Goal: Task Accomplishment & Management: Manage account settings

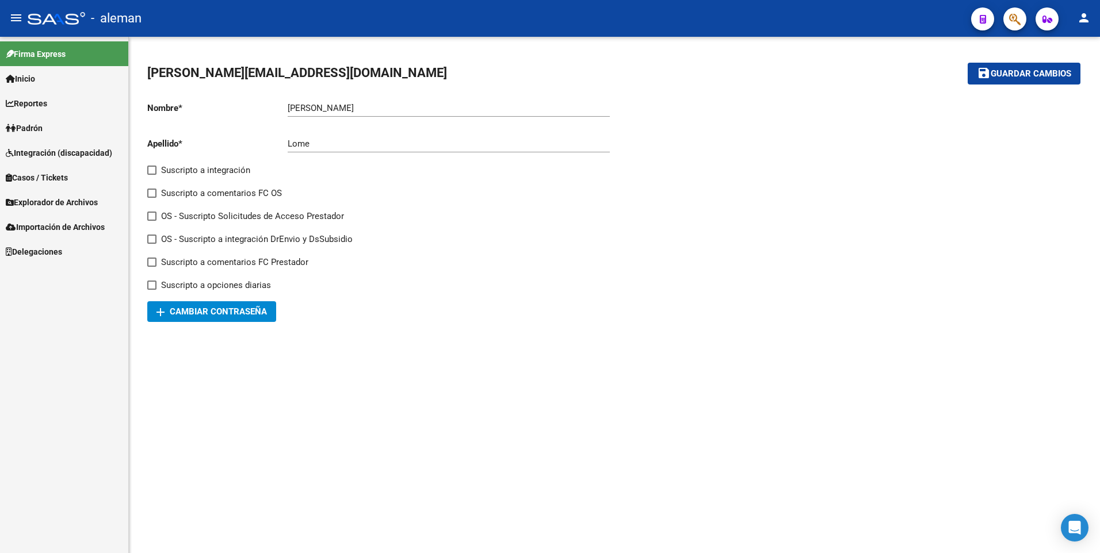
click at [43, 130] on span "Padrón" at bounding box center [24, 128] width 37 height 13
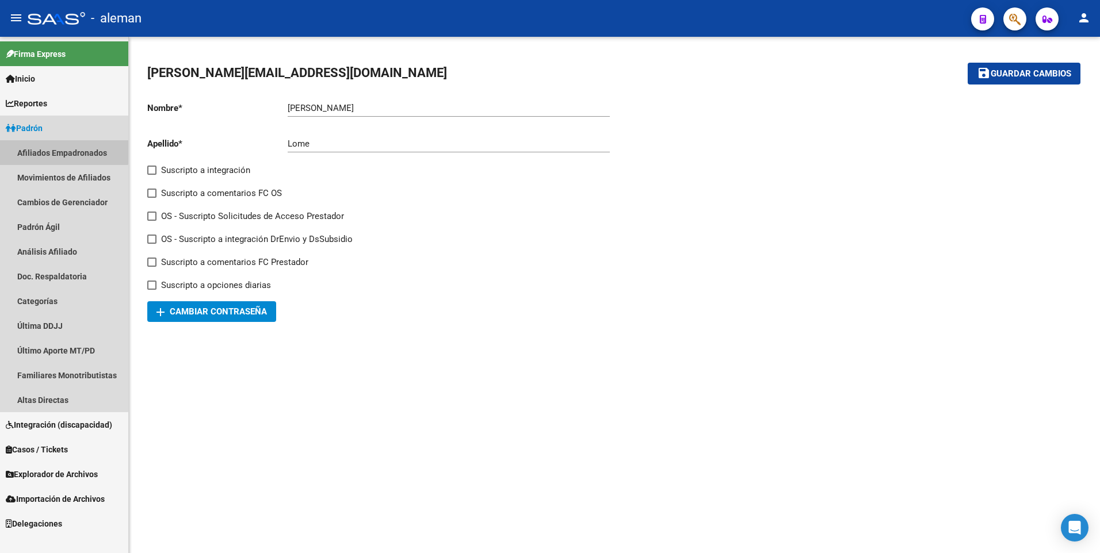
click at [62, 149] on link "Afiliados Empadronados" at bounding box center [64, 152] width 128 height 25
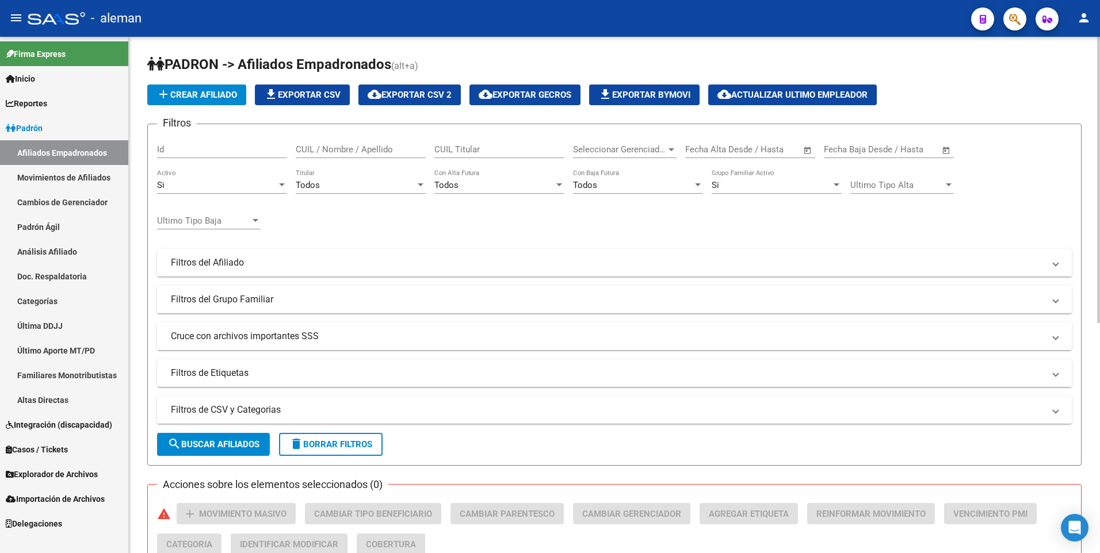
click at [347, 148] on input "CUIL / Nombre / Apellido" at bounding box center [361, 149] width 130 height 10
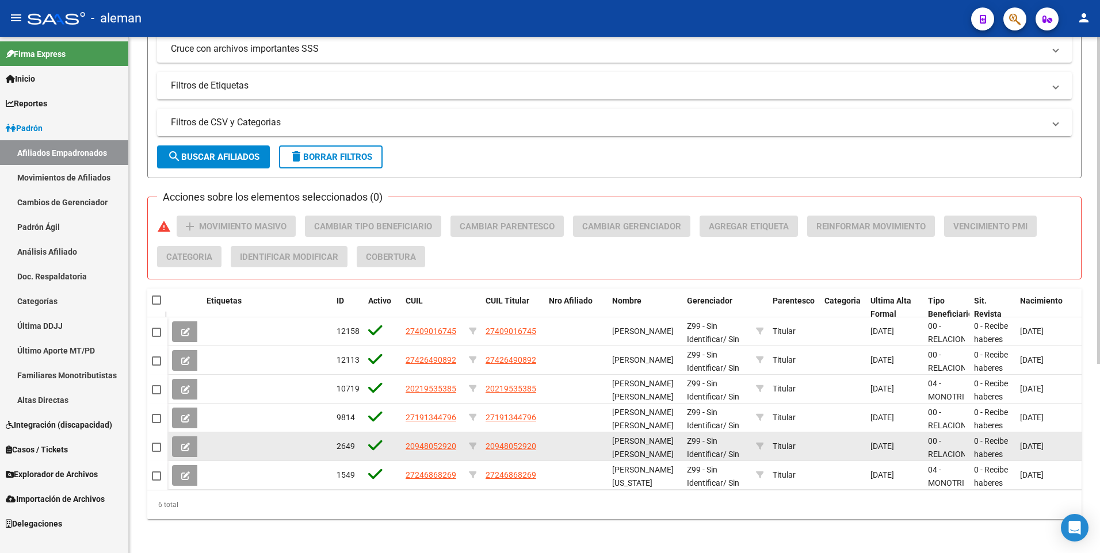
type input "LASTRA"
click at [434, 446] on span "20948052920" at bounding box center [431, 446] width 51 height 9
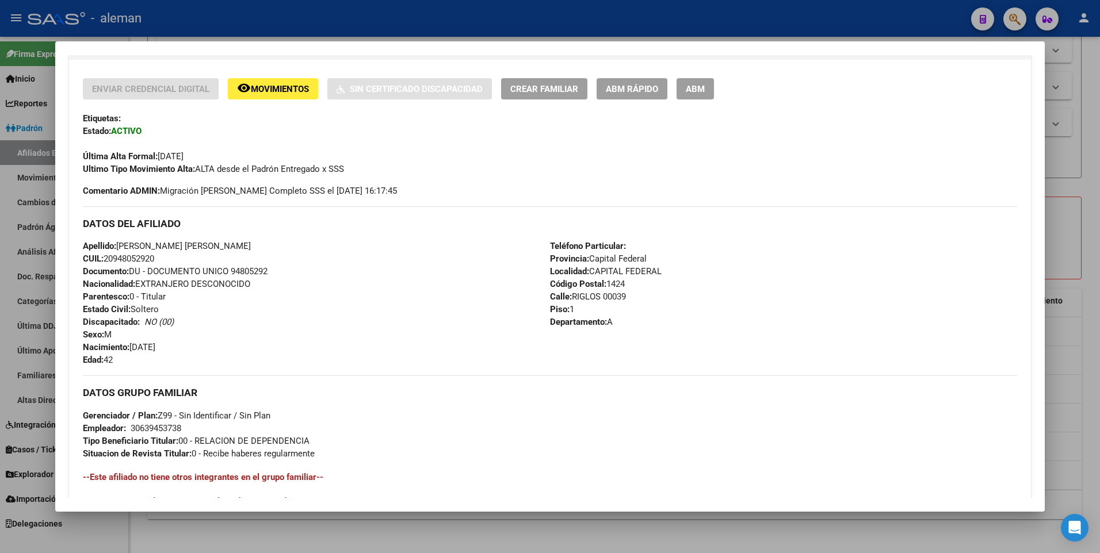
scroll to position [431, 0]
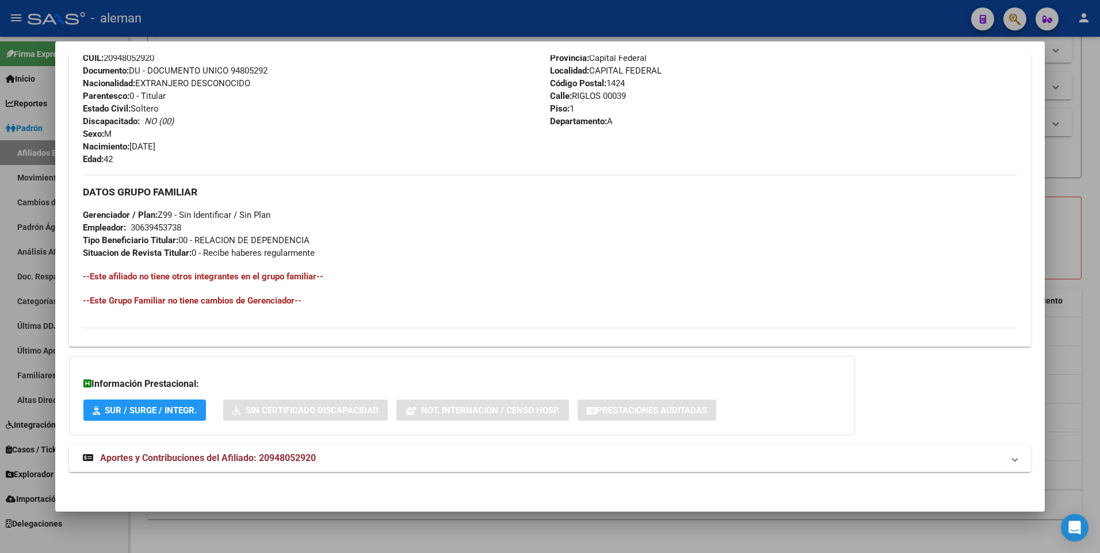
click at [287, 458] on span "Aportes y Contribuciones del Afiliado: 20948052920" at bounding box center [208, 458] width 216 height 11
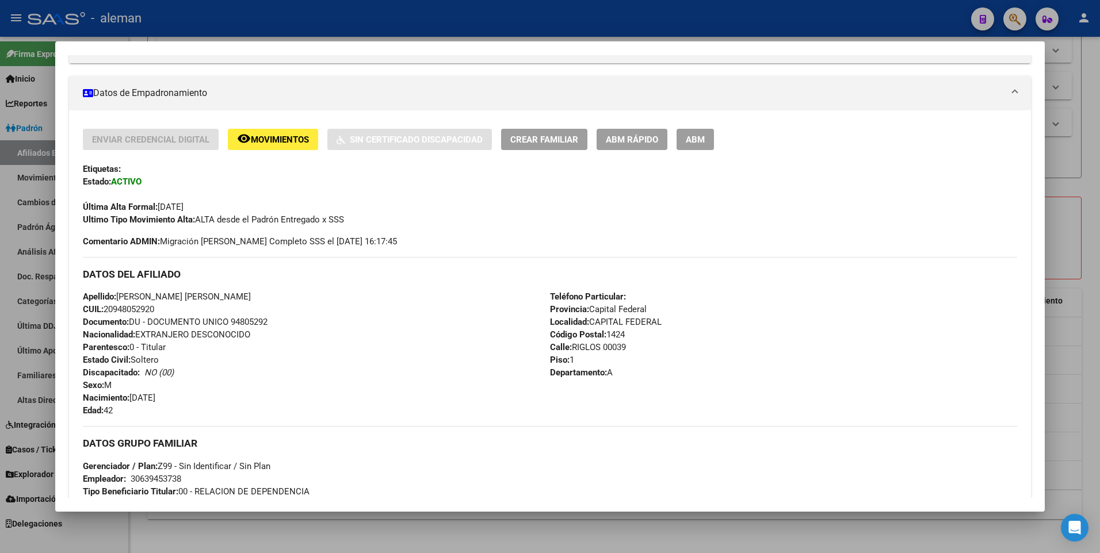
scroll to position [0, 0]
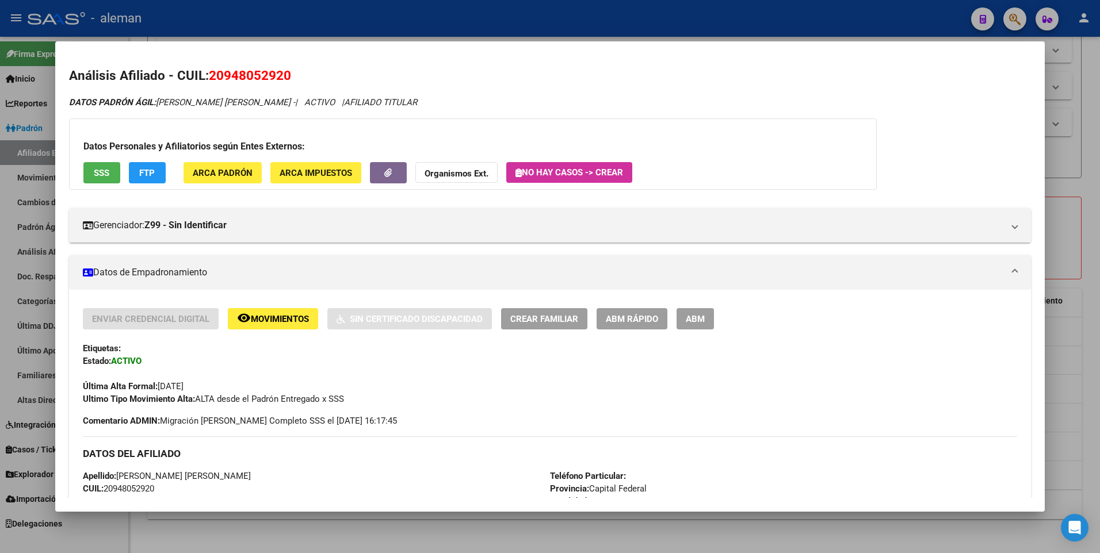
click at [1088, 237] on div at bounding box center [550, 276] width 1100 height 553
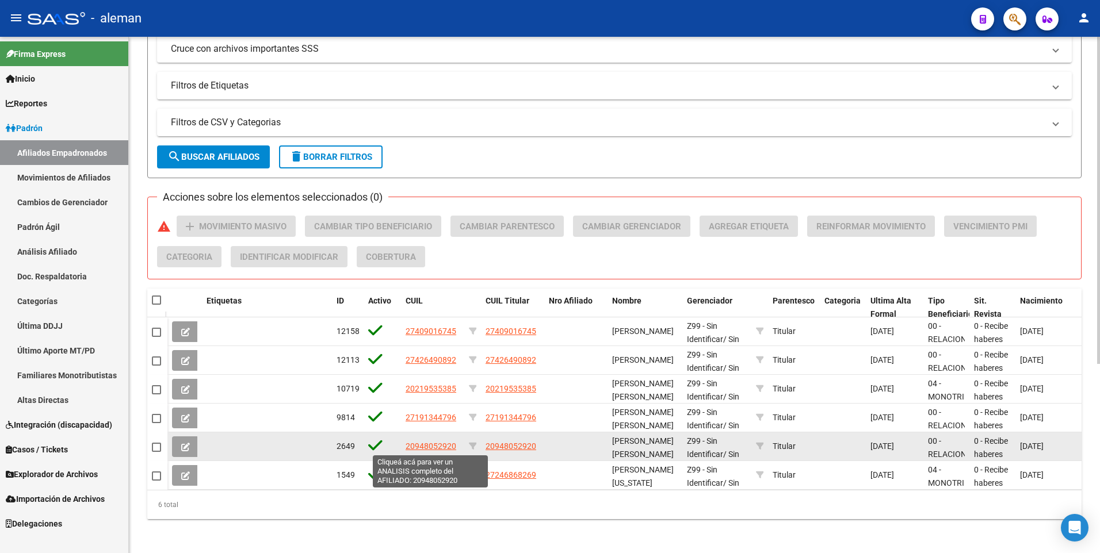
click at [426, 446] on span "20948052920" at bounding box center [431, 446] width 51 height 9
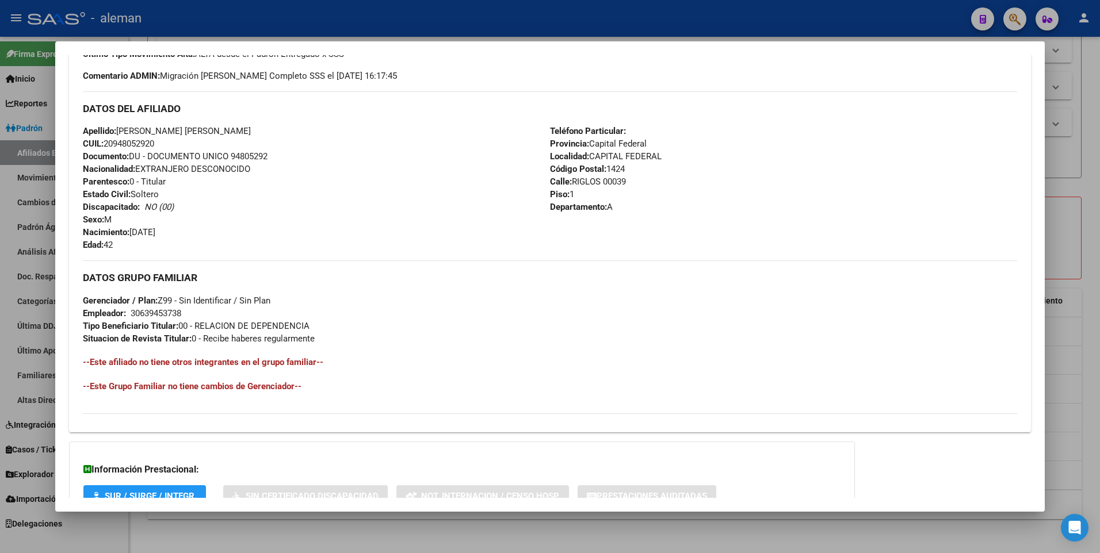
scroll to position [431, 0]
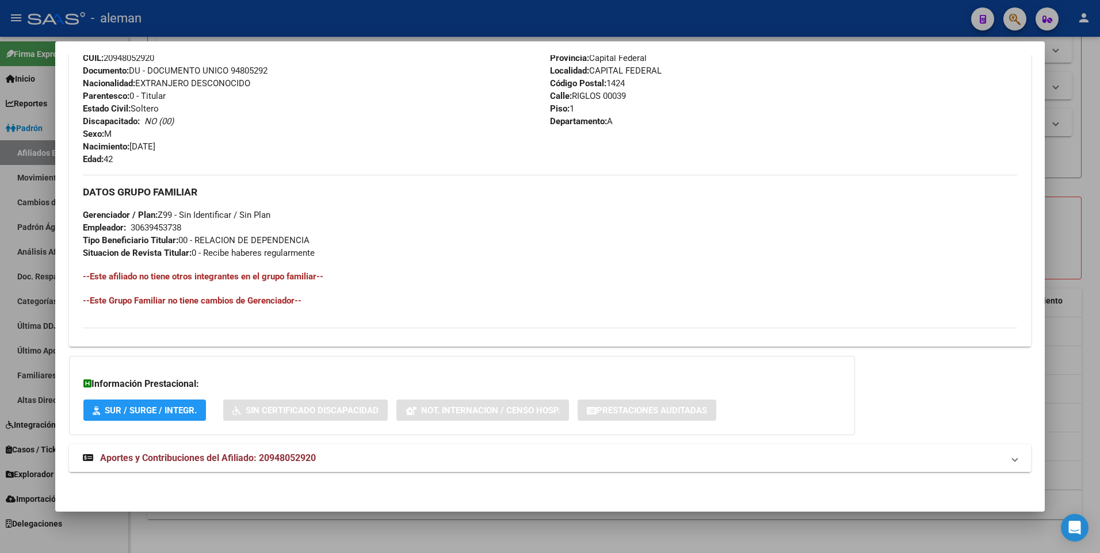
click at [253, 457] on span "Aportes y Contribuciones del Afiliado: 20948052920" at bounding box center [208, 458] width 216 height 11
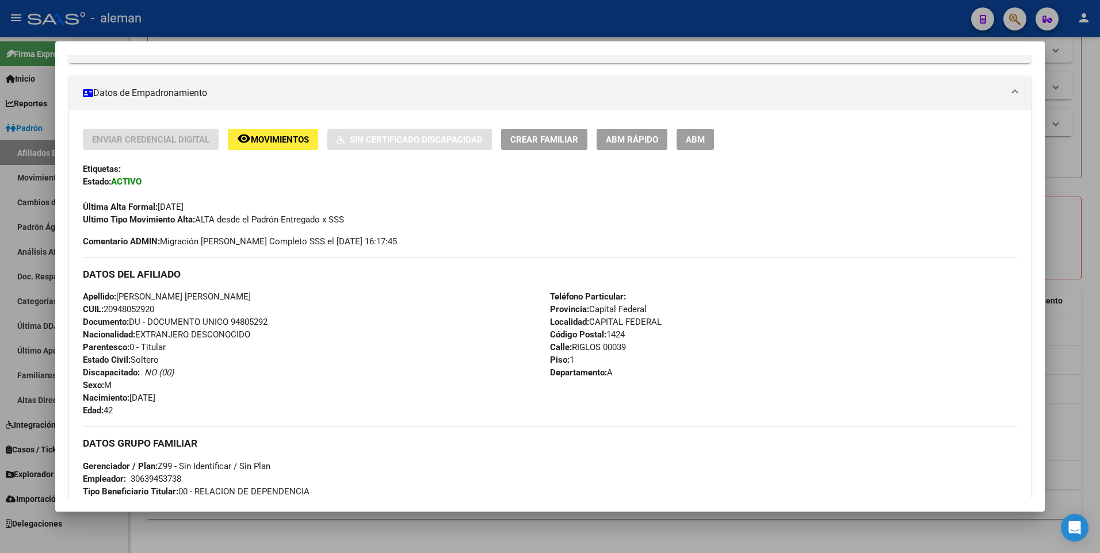
scroll to position [0, 0]
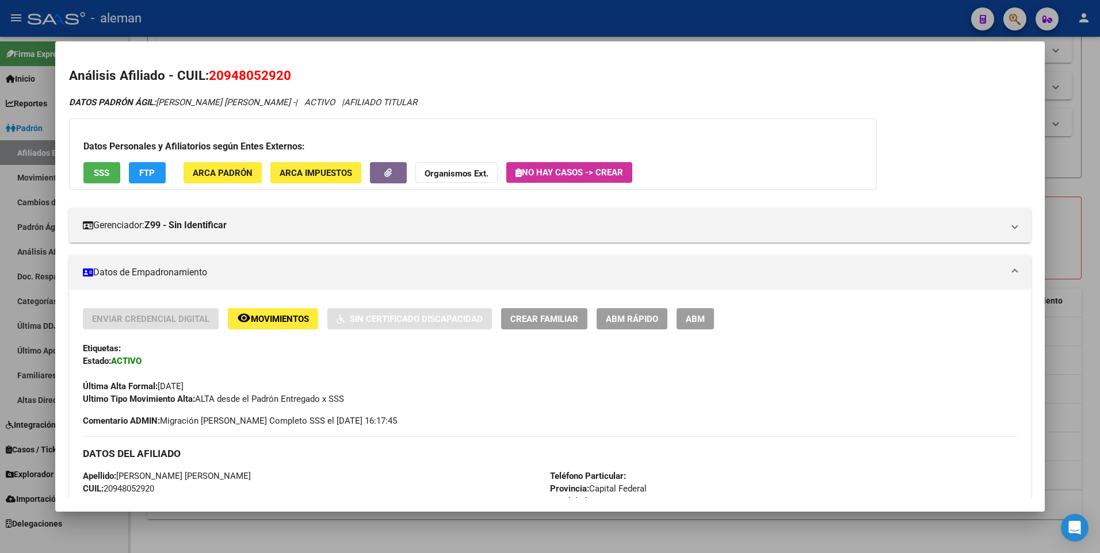
click at [1087, 367] on div at bounding box center [550, 276] width 1100 height 553
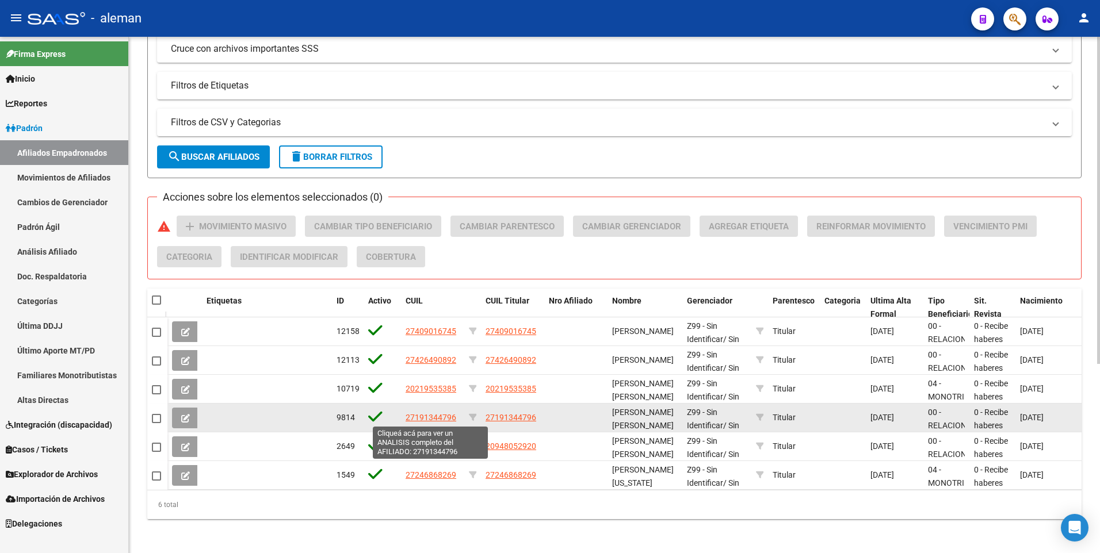
click at [433, 416] on span "27191344796" at bounding box center [431, 417] width 51 height 9
type textarea "27191344796"
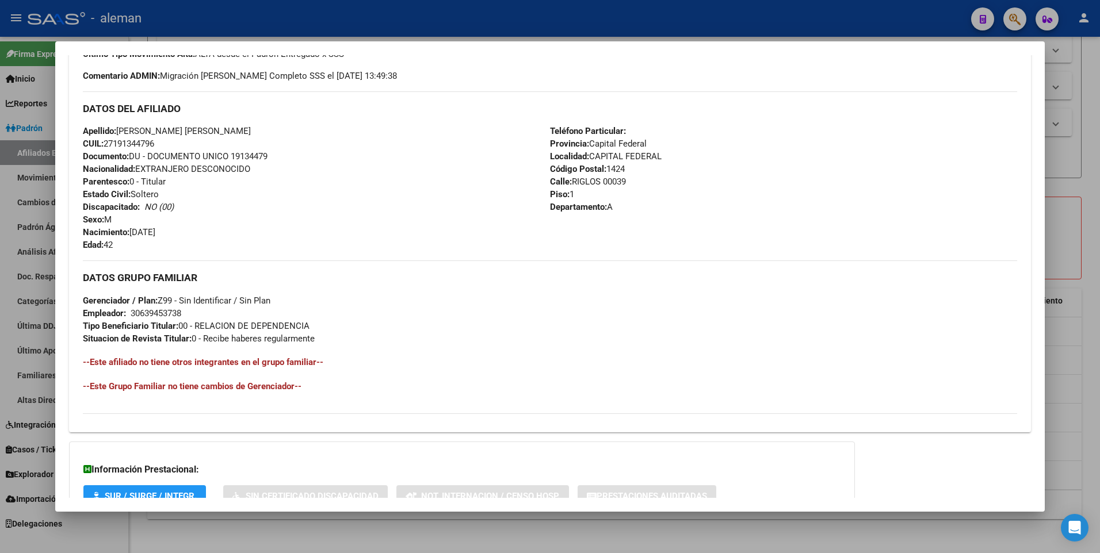
scroll to position [431, 0]
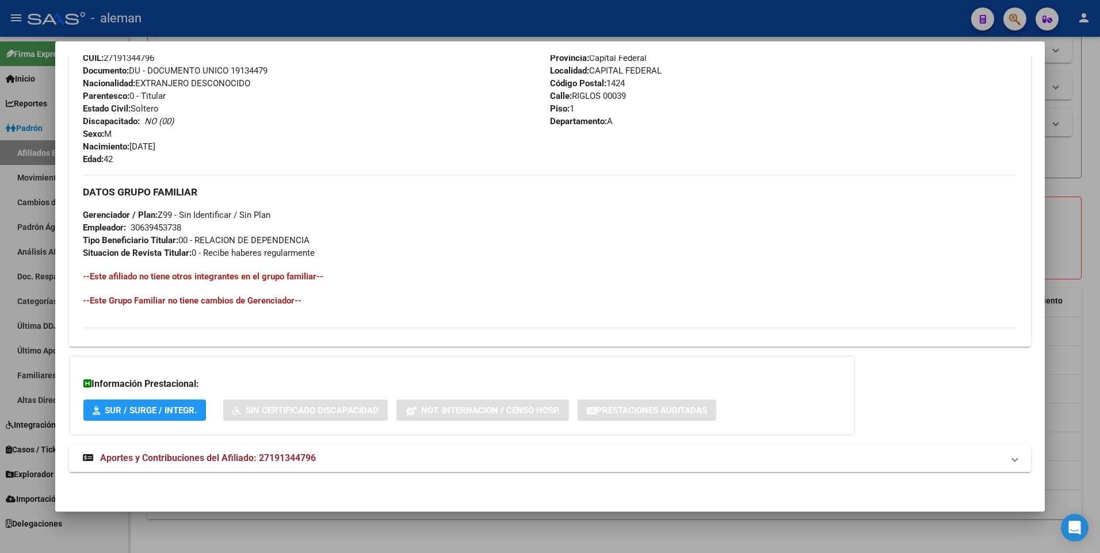
click at [286, 458] on span "Aportes y Contribuciones del Afiliado: 27191344796" at bounding box center [208, 458] width 216 height 11
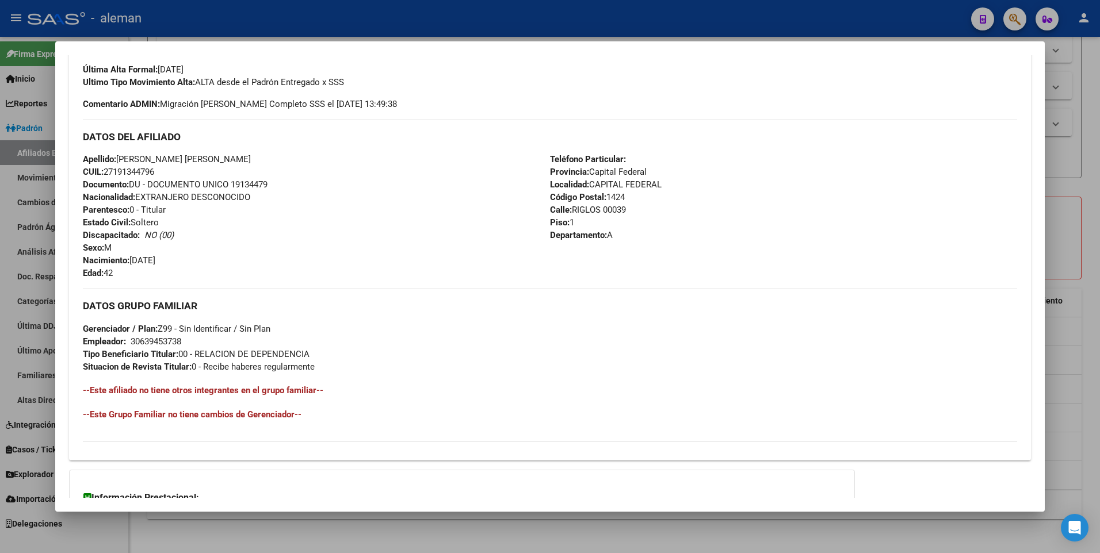
scroll to position [87, 0]
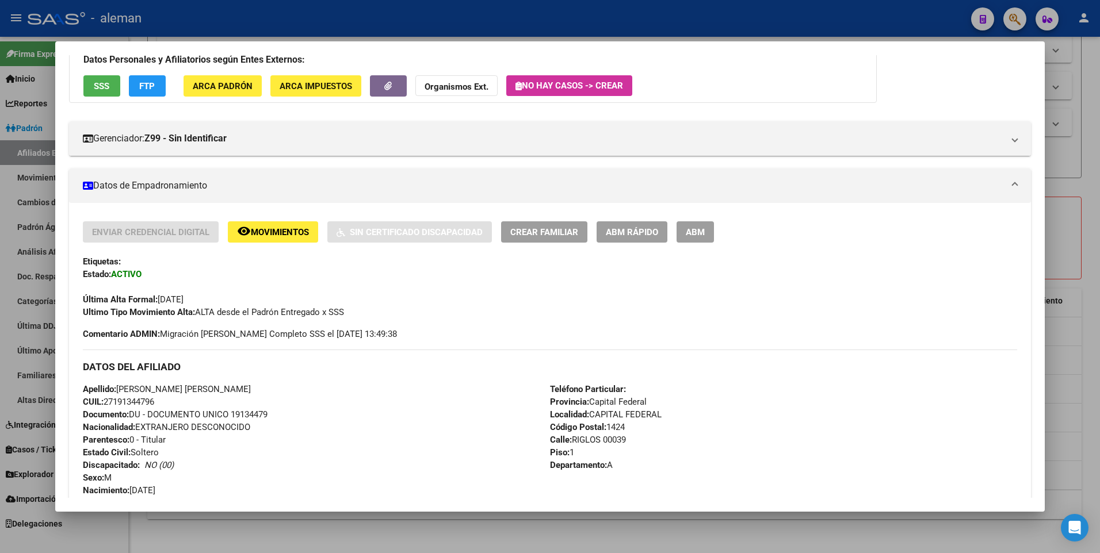
click at [706, 234] on button "ABM" at bounding box center [694, 231] width 37 height 21
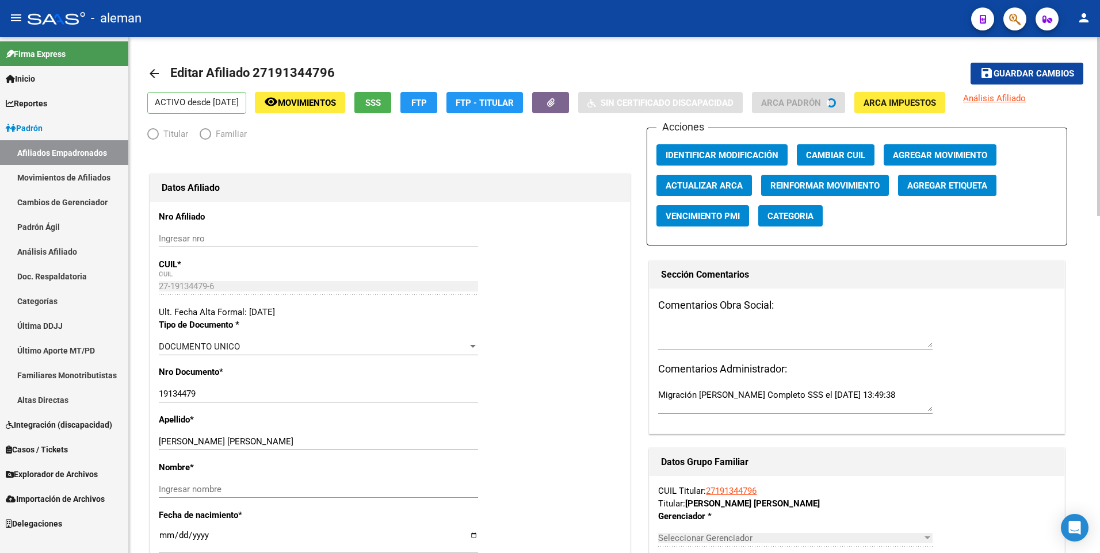
radio input "true"
type input "30-63945373-8"
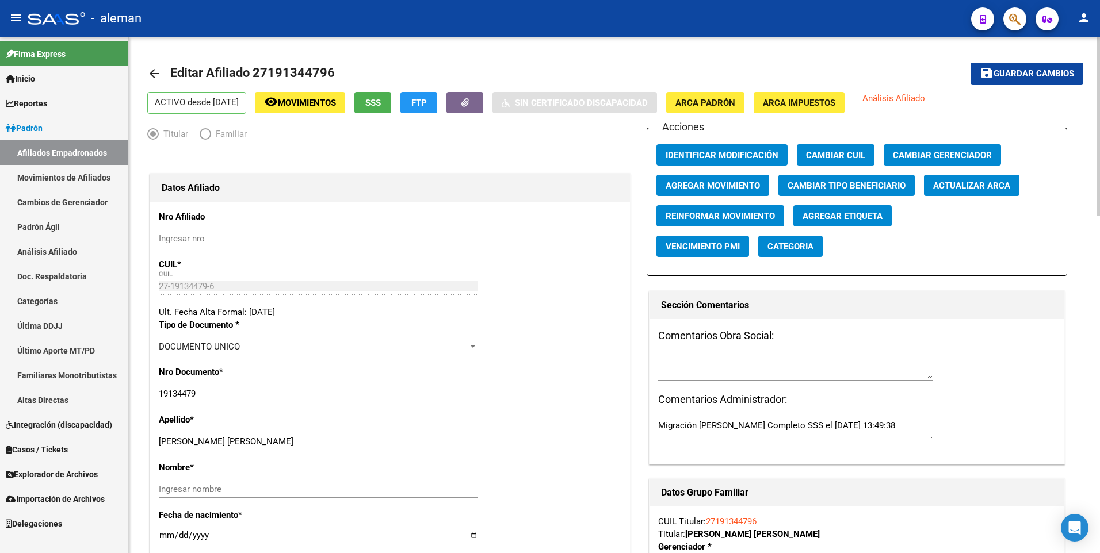
click at [155, 72] on mat-icon "arrow_back" at bounding box center [154, 74] width 14 height 14
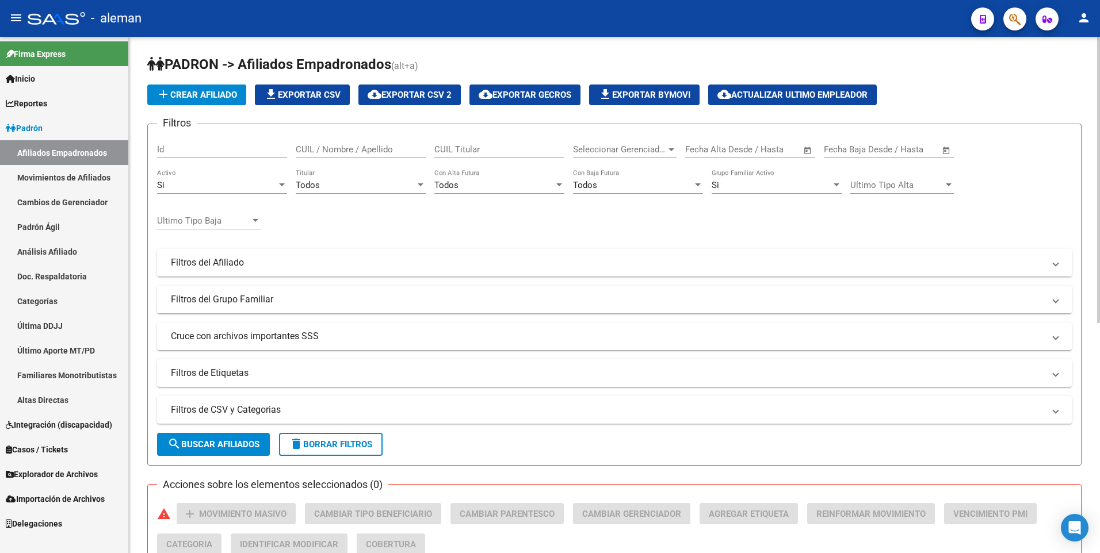
click at [1085, 321] on div "PADRON -> Afiliados Empadronados (alt+a) add Crear Afiliado file_download Expor…" at bounding box center [614, 498] width 971 height 922
click at [358, 147] on input "CUIL / Nombre / Apellido" at bounding box center [361, 149] width 130 height 10
click at [326, 148] on input "LASTRAMEDINA" at bounding box center [361, 149] width 130 height 10
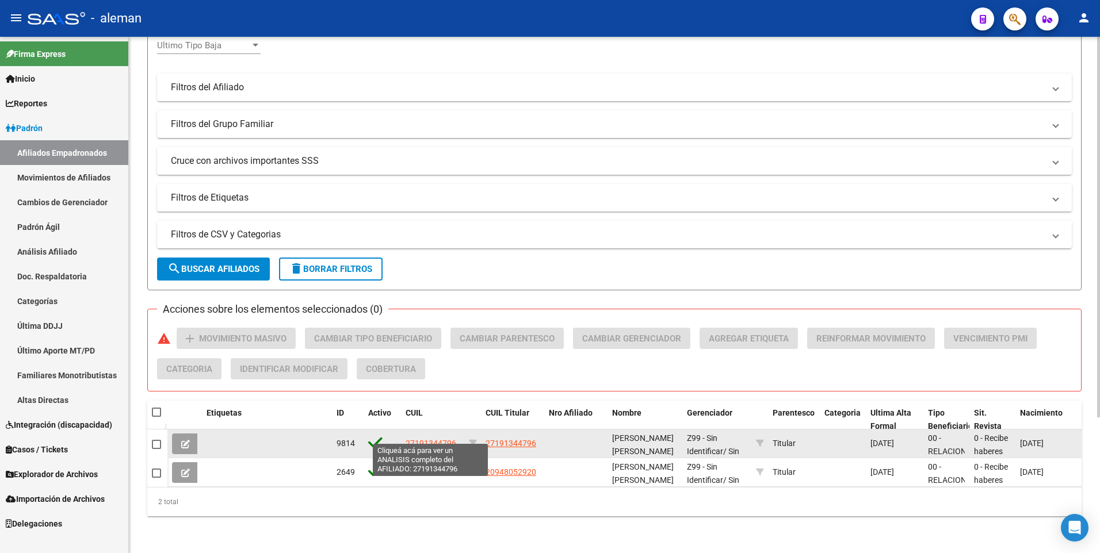
type input "[PERSON_NAME]"
click at [430, 439] on span "27191344796" at bounding box center [431, 443] width 51 height 9
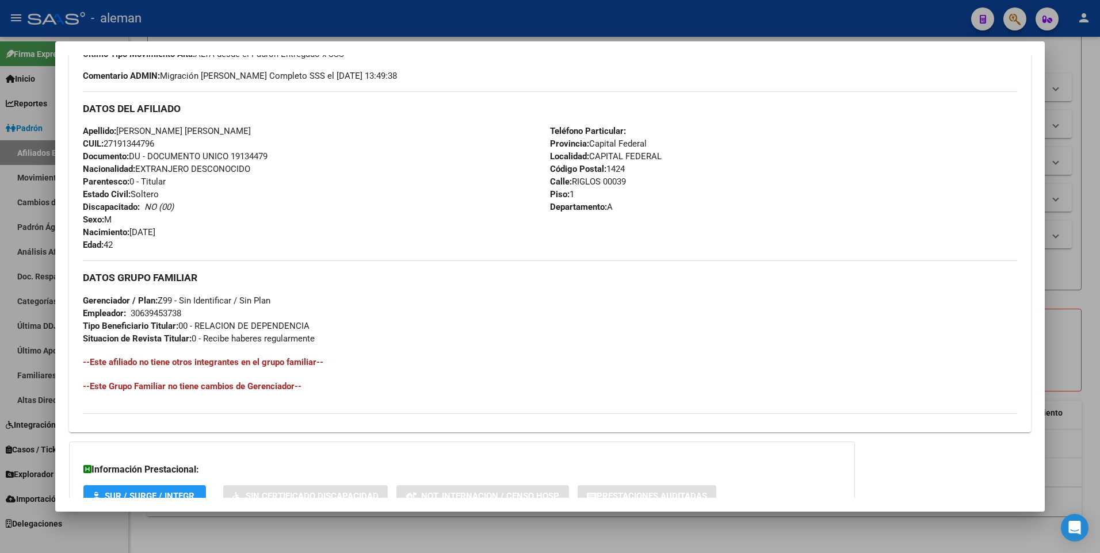
scroll to position [431, 0]
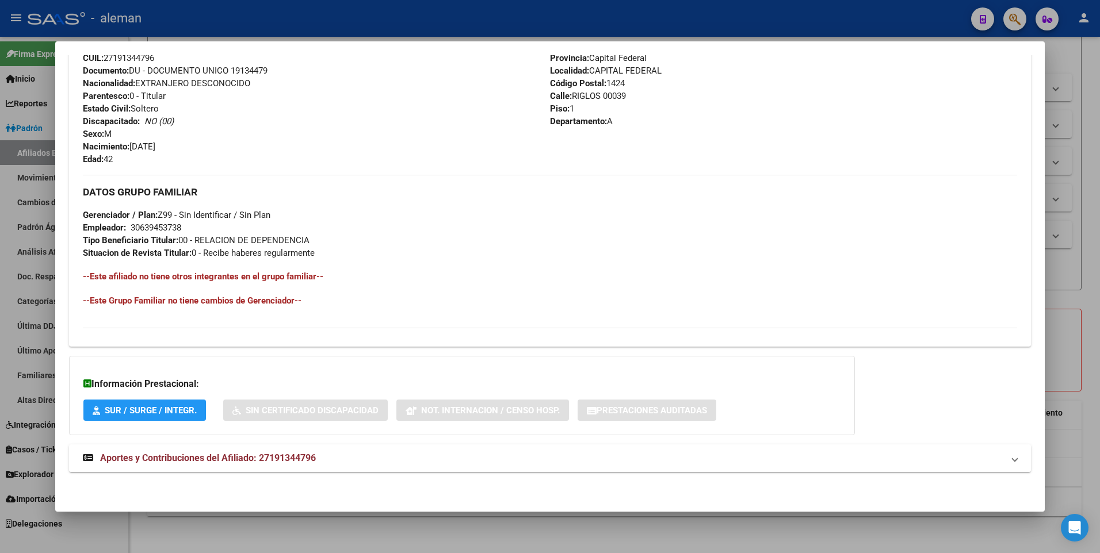
click at [297, 460] on span "Aportes y Contribuciones del Afiliado: 27191344796" at bounding box center [208, 458] width 216 height 11
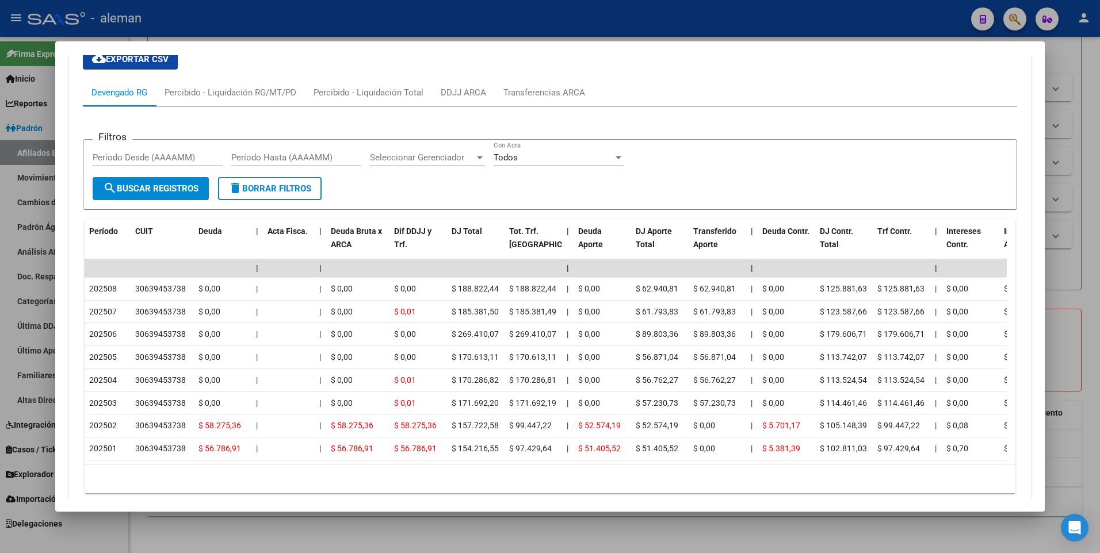
scroll to position [833, 0]
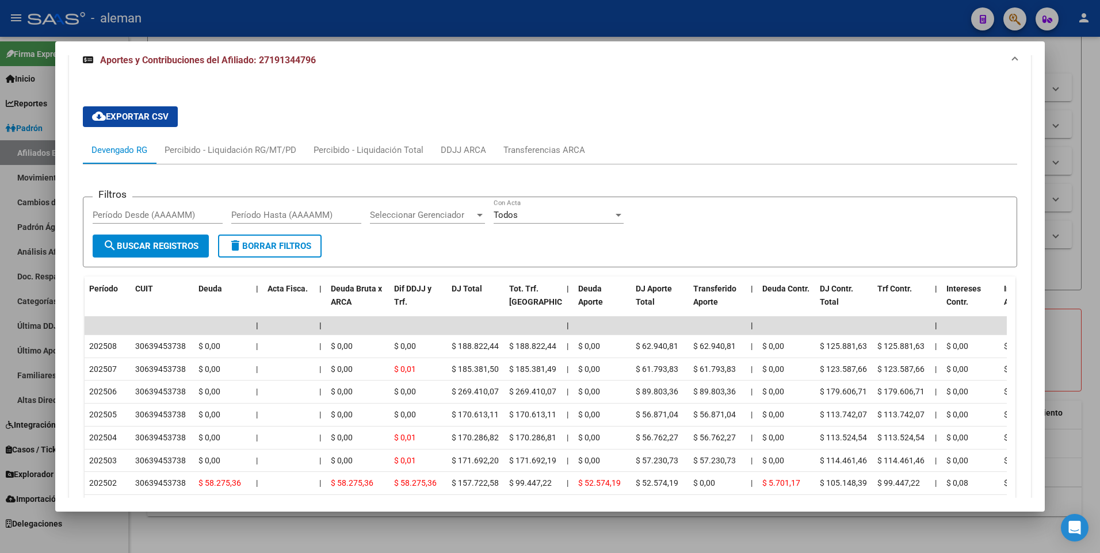
click at [1097, 177] on div at bounding box center [550, 276] width 1100 height 553
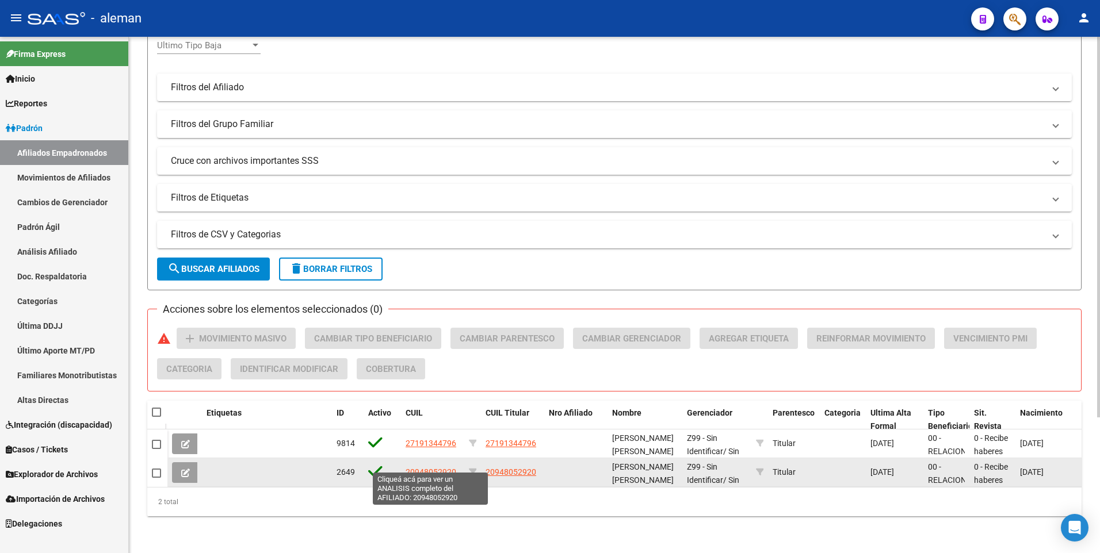
click at [434, 468] on span "20948052920" at bounding box center [431, 472] width 51 height 9
type textarea "20948052920"
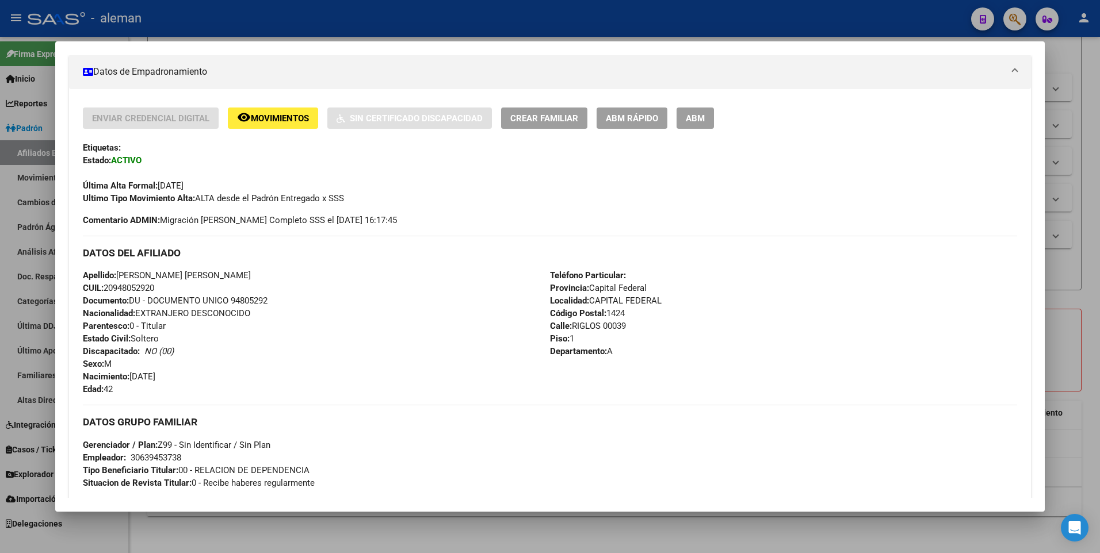
scroll to position [86, 0]
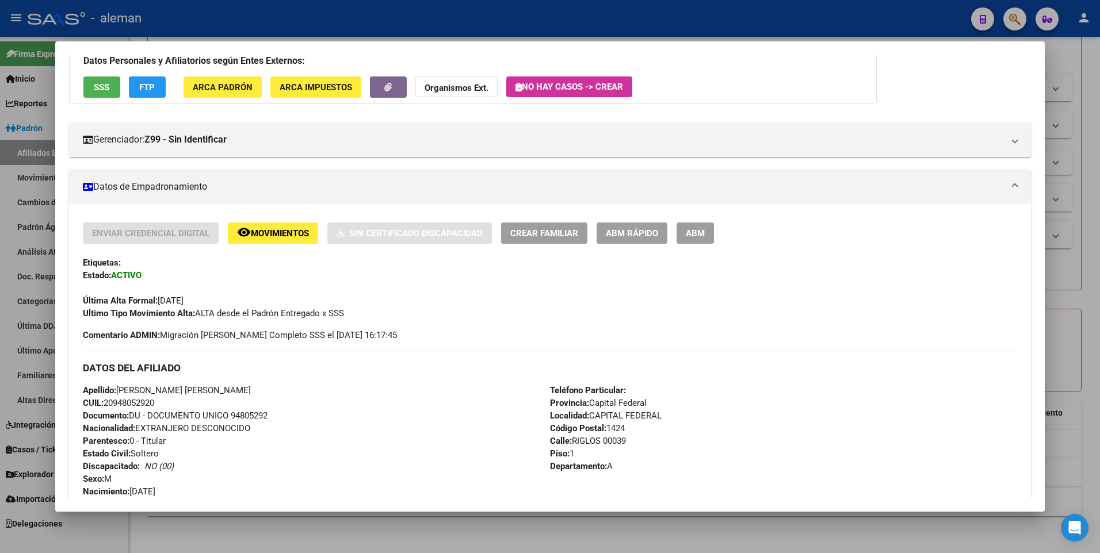
click at [697, 235] on span "ABM" at bounding box center [695, 233] width 19 height 10
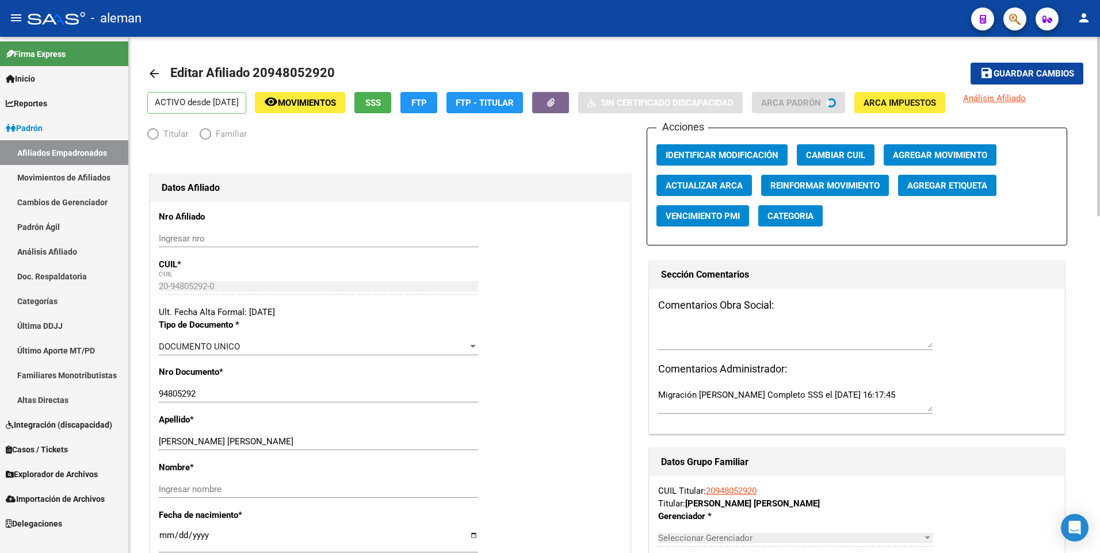
radio input "true"
type input "30-63945373-8"
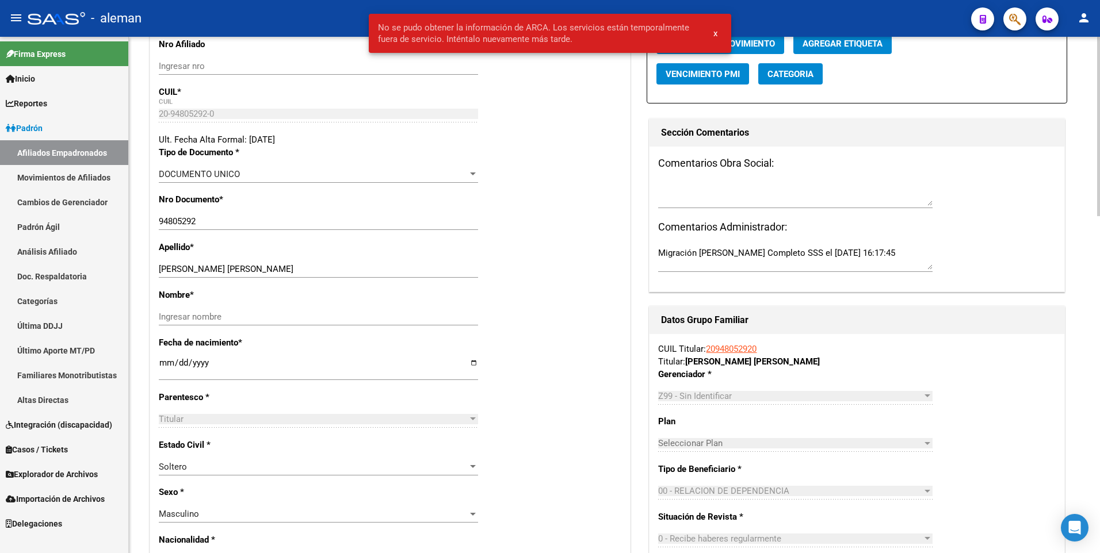
scroll to position [230, 0]
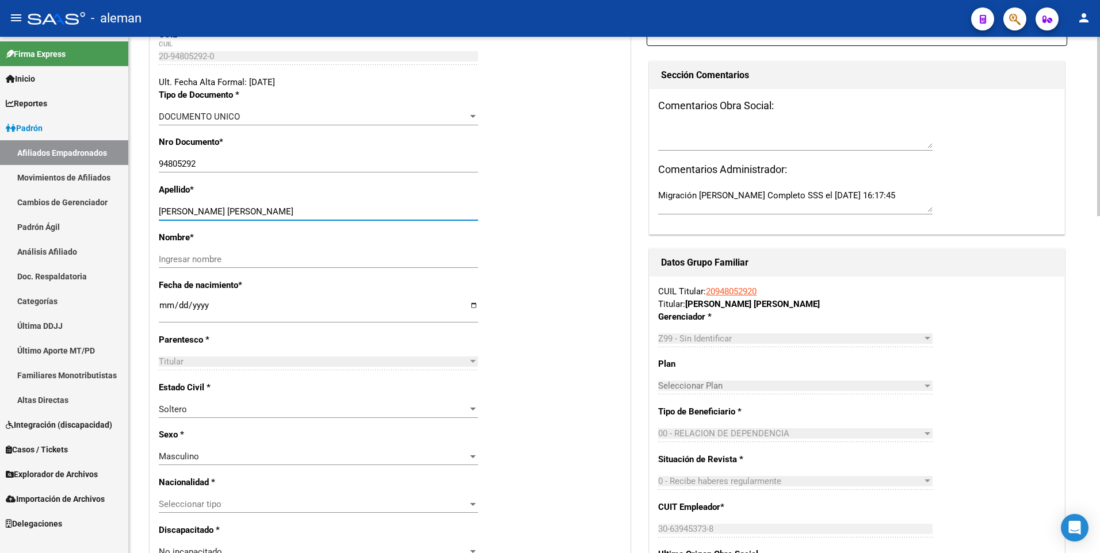
drag, startPoint x: 193, startPoint y: 212, endPoint x: 278, endPoint y: 211, distance: 85.1
click at [278, 211] on input "[PERSON_NAME] [PERSON_NAME]" at bounding box center [318, 211] width 319 height 10
click at [296, 260] on input "Ingresar nombre" at bounding box center [318, 259] width 319 height 10
paste input "[PERSON_NAME]"
type input "[PERSON_NAME]"
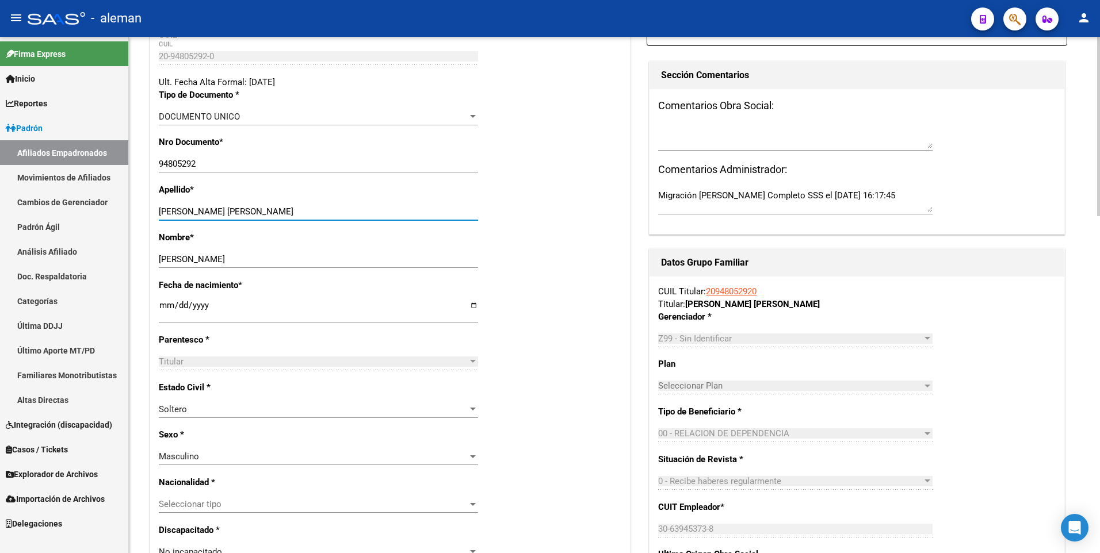
drag, startPoint x: 194, startPoint y: 213, endPoint x: 280, endPoint y: 211, distance: 85.2
click at [280, 211] on input "[PERSON_NAME] [PERSON_NAME]" at bounding box center [318, 211] width 319 height 10
type input "LASTRA"
click at [537, 236] on div "Nombre * [PERSON_NAME] nombre" at bounding box center [390, 255] width 462 height 48
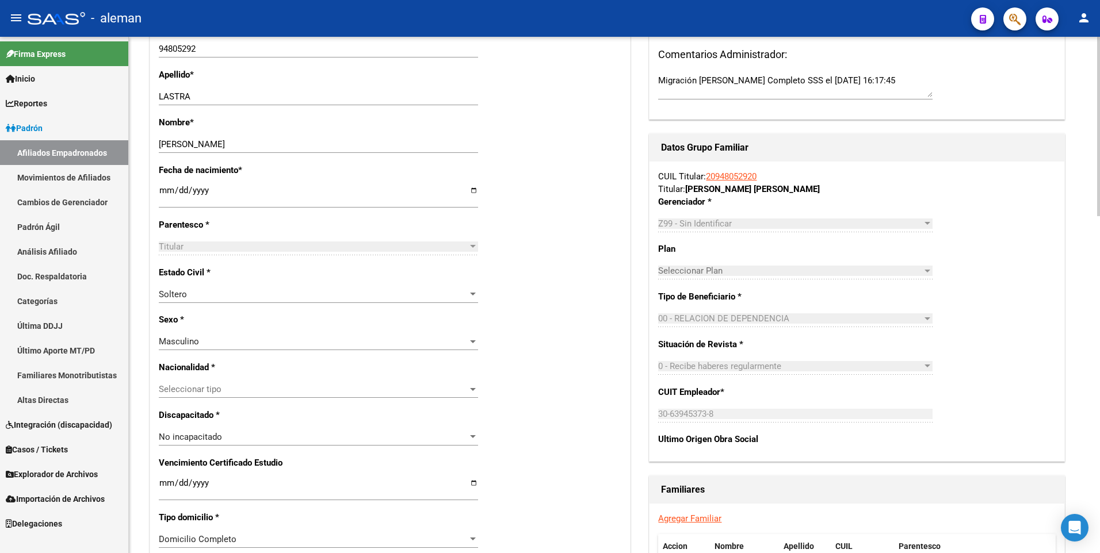
scroll to position [0, 0]
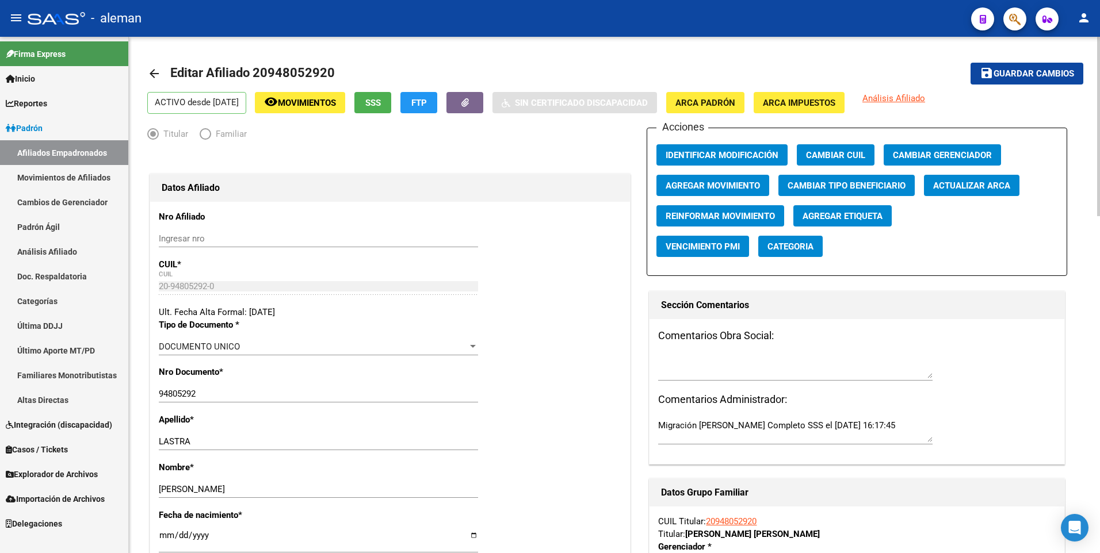
click at [678, 183] on span "Agregar Movimiento" at bounding box center [712, 186] width 94 height 10
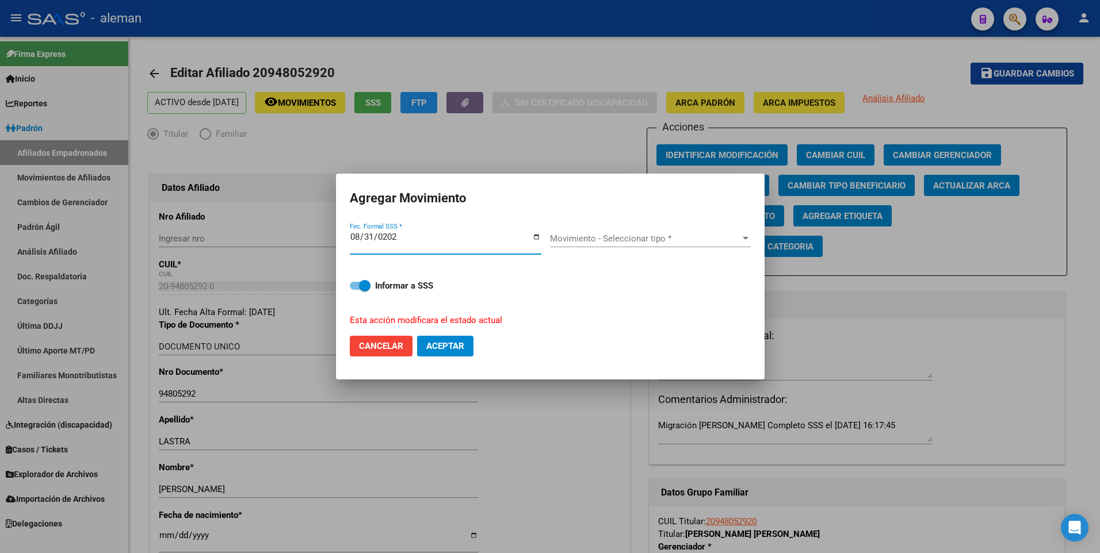
type input "[DATE]"
click at [631, 240] on span "Movimiento - Seleccionar tipo *" at bounding box center [645, 239] width 190 height 10
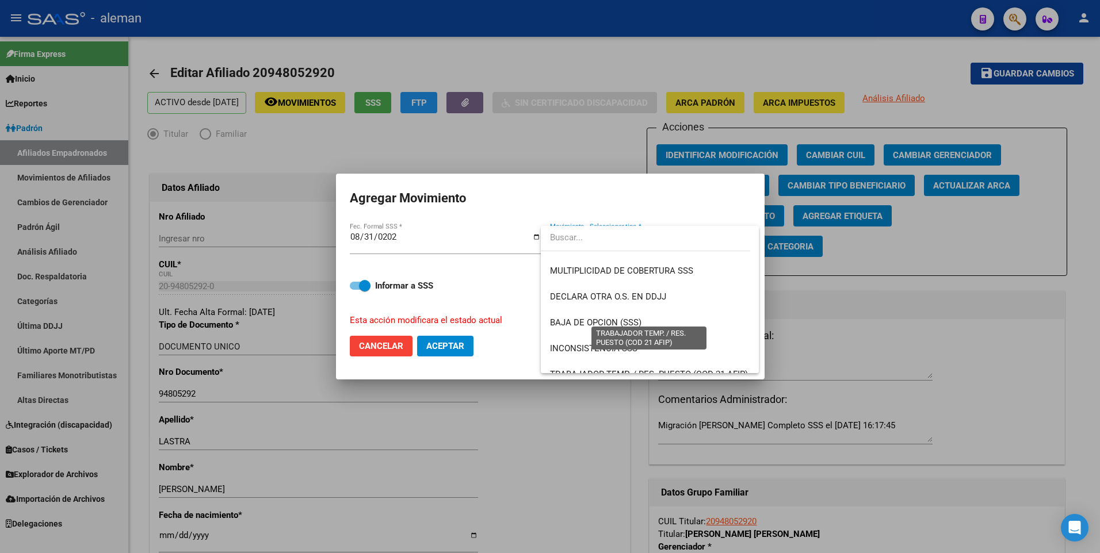
scroll to position [319, 0]
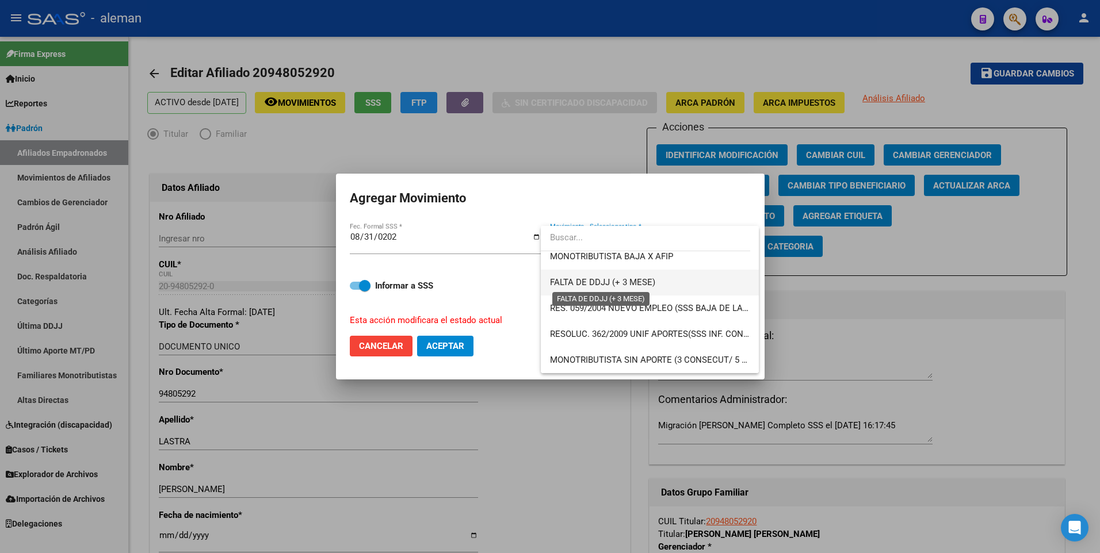
click at [600, 281] on span "FALTA DE DDJJ (+ 3 MESE)" at bounding box center [602, 282] width 105 height 10
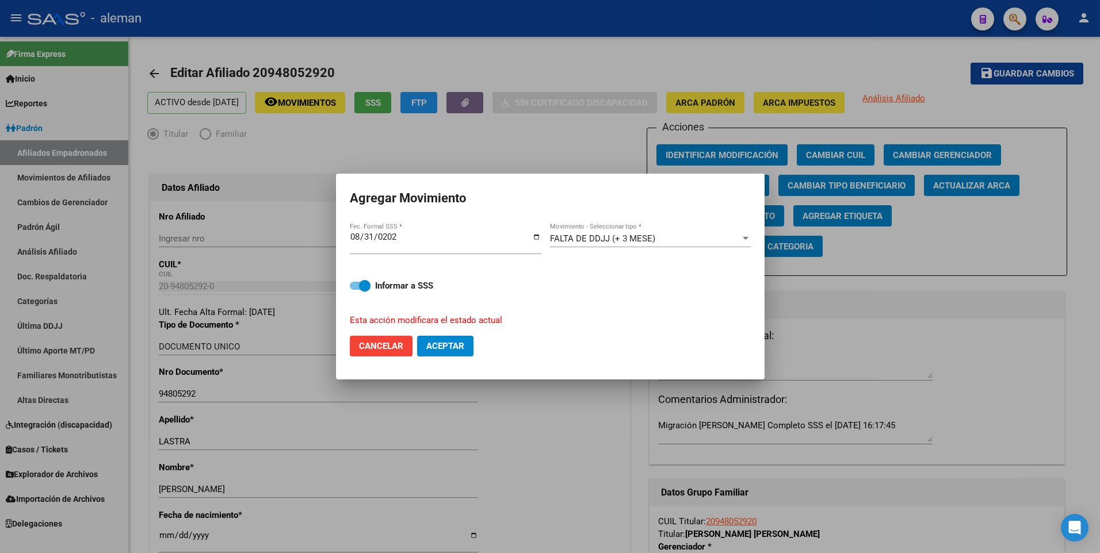
click at [1075, 154] on div at bounding box center [550, 276] width 1100 height 553
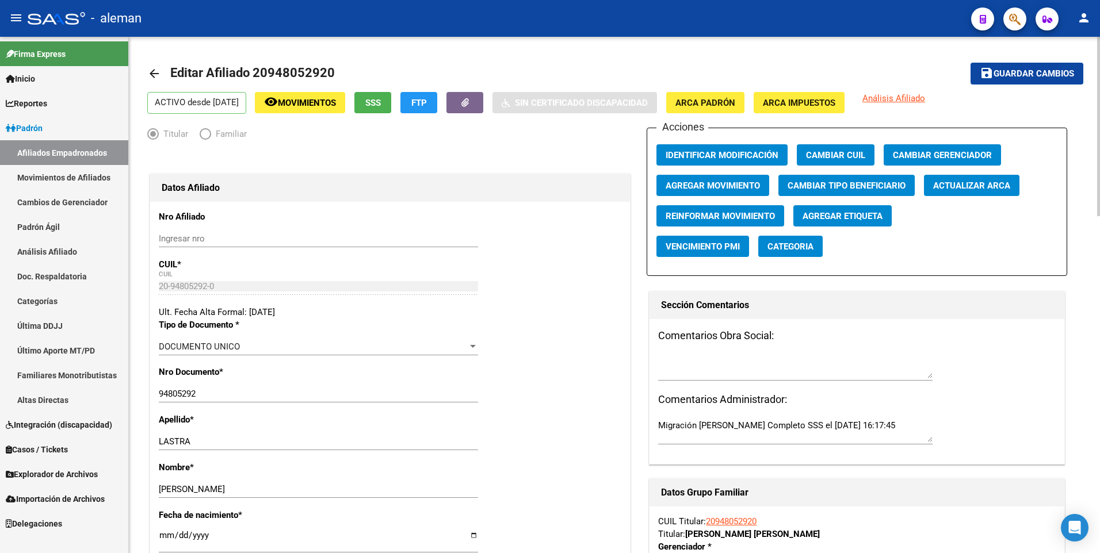
click at [156, 73] on mat-icon "arrow_back" at bounding box center [154, 74] width 14 height 14
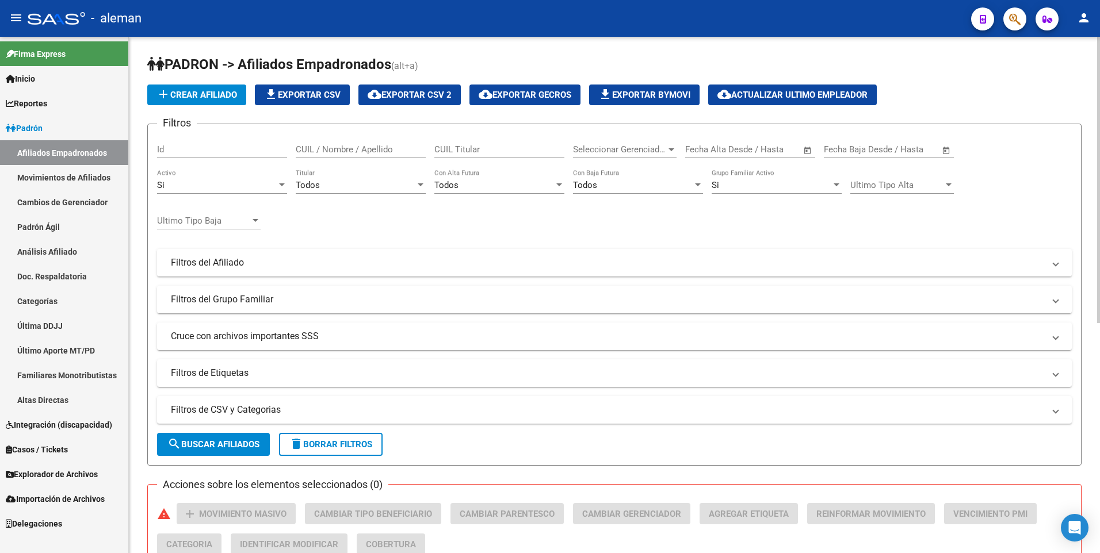
click at [331, 147] on input "CUIL / Nombre / Apellido" at bounding box center [361, 149] width 130 height 10
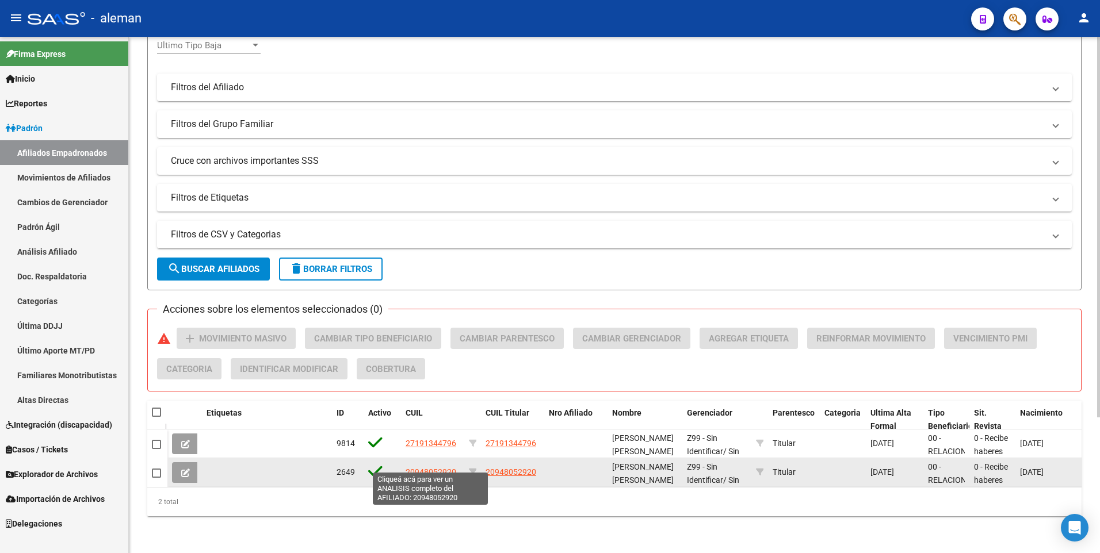
type input "[PERSON_NAME]"
click at [427, 468] on span "20948052920" at bounding box center [431, 472] width 51 height 9
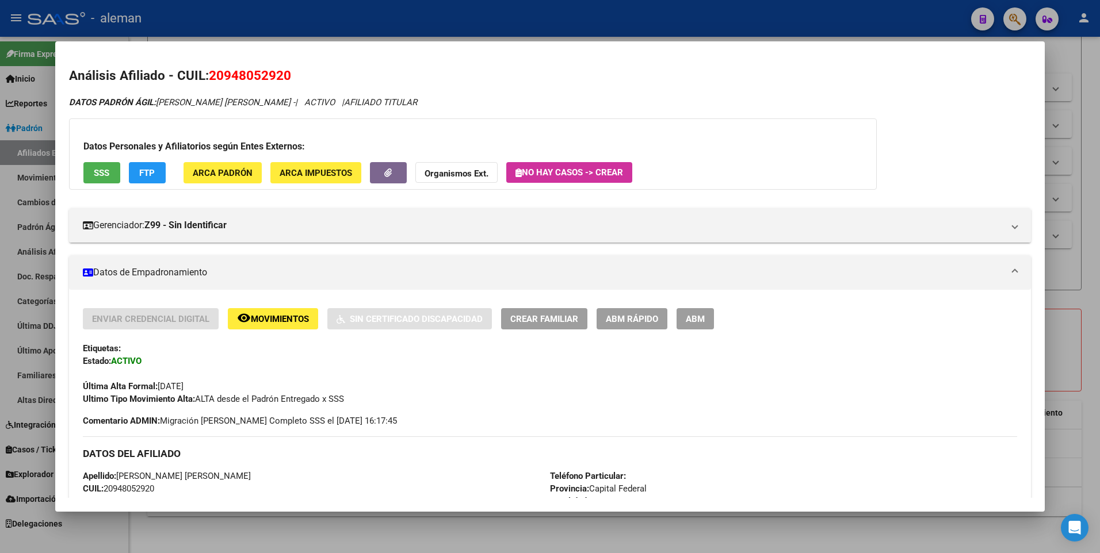
click at [1073, 384] on div at bounding box center [550, 276] width 1100 height 553
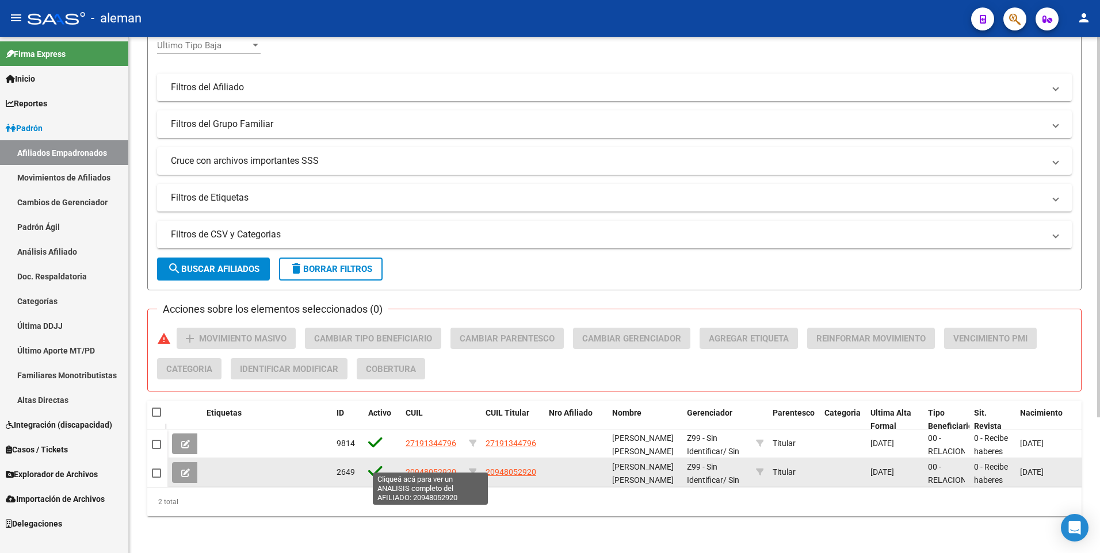
click at [418, 468] on span "20948052920" at bounding box center [431, 472] width 51 height 9
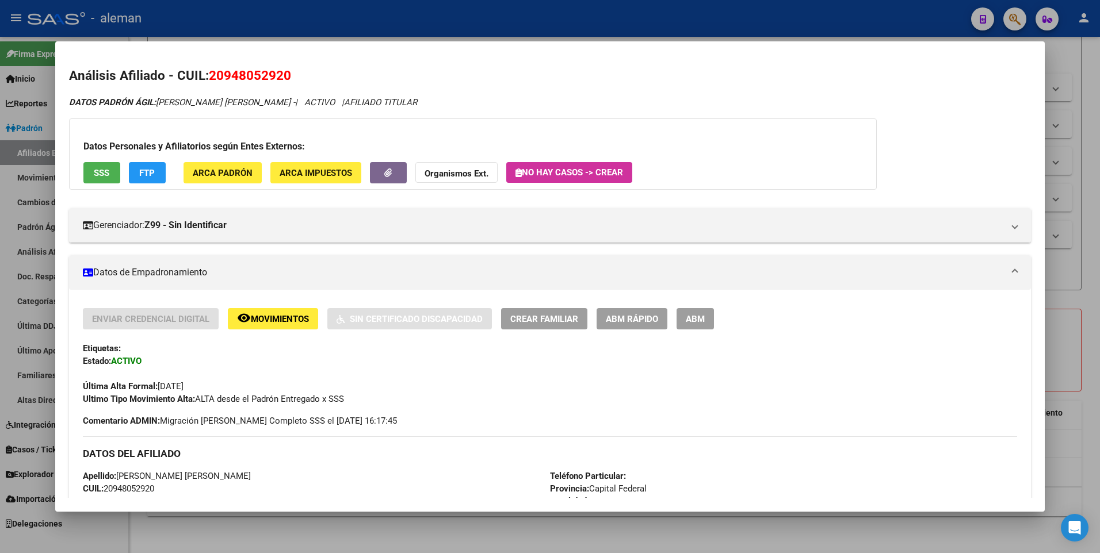
click at [697, 319] on span "ABM" at bounding box center [695, 319] width 19 height 10
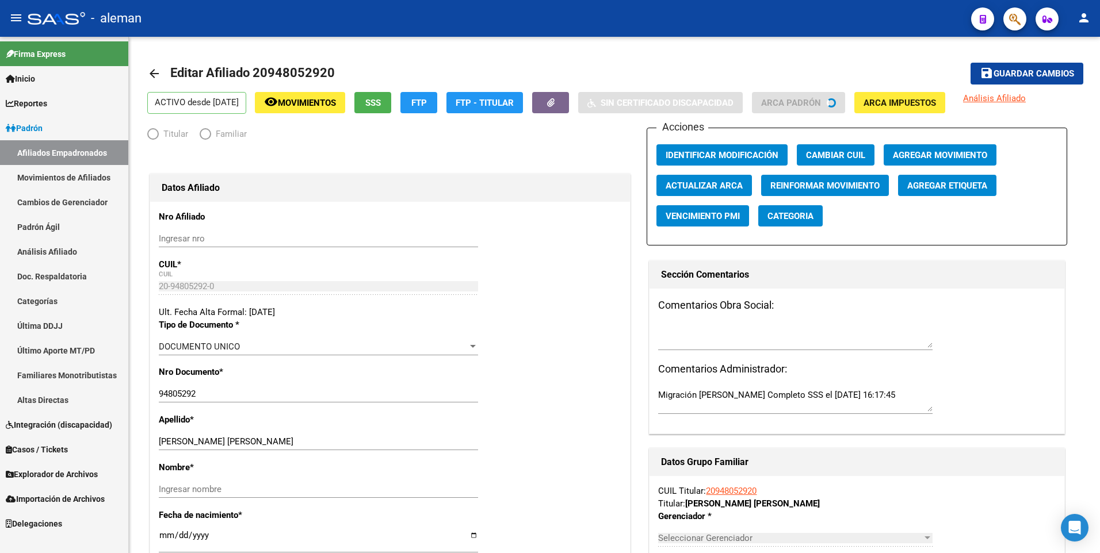
radio input "true"
type input "30-63945373-8"
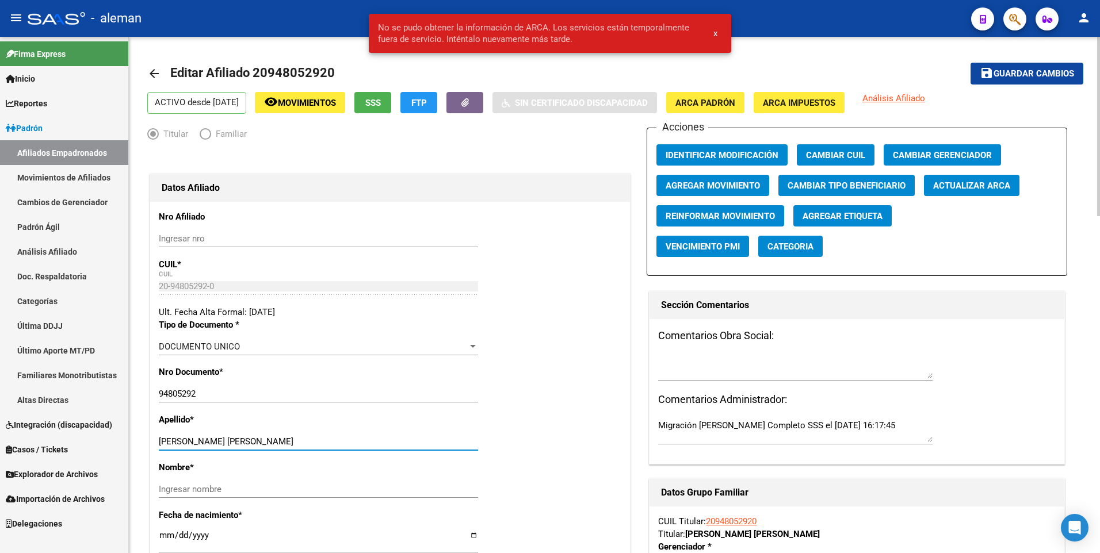
drag, startPoint x: 194, startPoint y: 441, endPoint x: 272, endPoint y: 441, distance: 78.2
click at [272, 441] on input "[PERSON_NAME] [PERSON_NAME]" at bounding box center [318, 442] width 319 height 10
click at [252, 491] on input "Ingresar nombre" at bounding box center [318, 489] width 319 height 10
paste input "[PERSON_NAME]"
type input "[PERSON_NAME]"
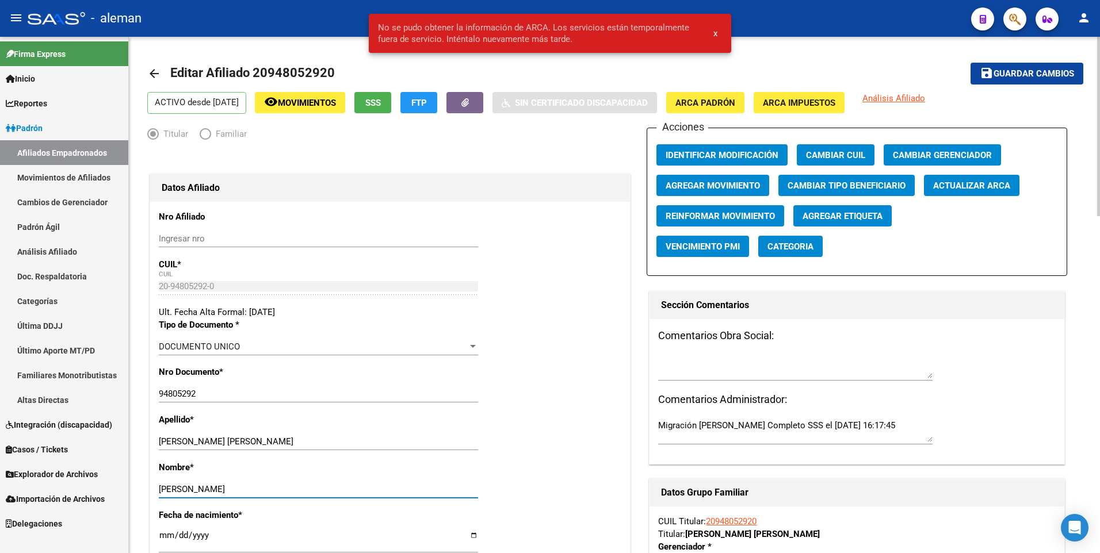
click at [530, 424] on div "Apellido * [PERSON_NAME] [PERSON_NAME] apellido" at bounding box center [390, 438] width 462 height 48
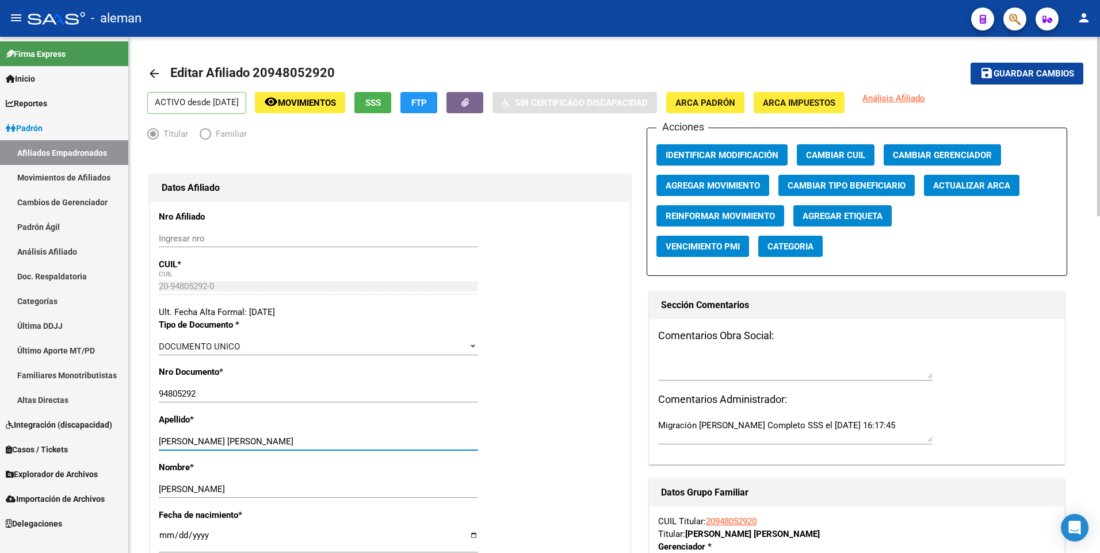
drag, startPoint x: 195, startPoint y: 439, endPoint x: 309, endPoint y: 439, distance: 113.9
click at [309, 439] on input "[PERSON_NAME] [PERSON_NAME]" at bounding box center [318, 442] width 319 height 10
type input "LASTRA"
click at [588, 369] on div "Nro Documento * 94805292 Ingresar nro" at bounding box center [390, 390] width 462 height 48
click at [735, 181] on span "Agregar Movimiento" at bounding box center [712, 186] width 94 height 10
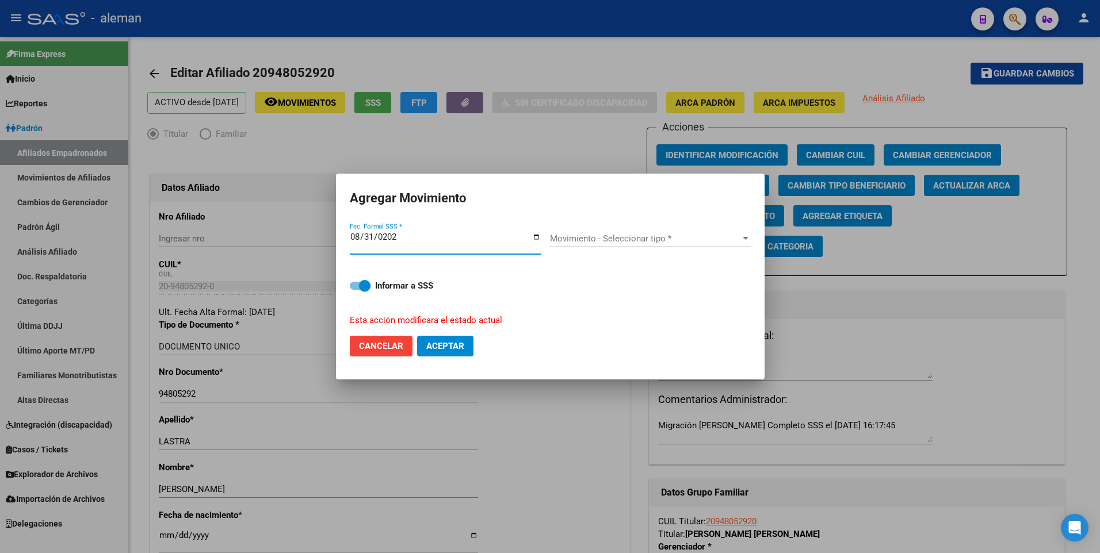
type input "[DATE]"
click at [356, 283] on span at bounding box center [360, 286] width 21 height 8
click at [355, 290] on input "Informar a SSS" at bounding box center [355, 290] width 1 height 1
checkbox input "false"
click at [573, 236] on span "Movimiento - Seleccionar tipo *" at bounding box center [645, 239] width 190 height 10
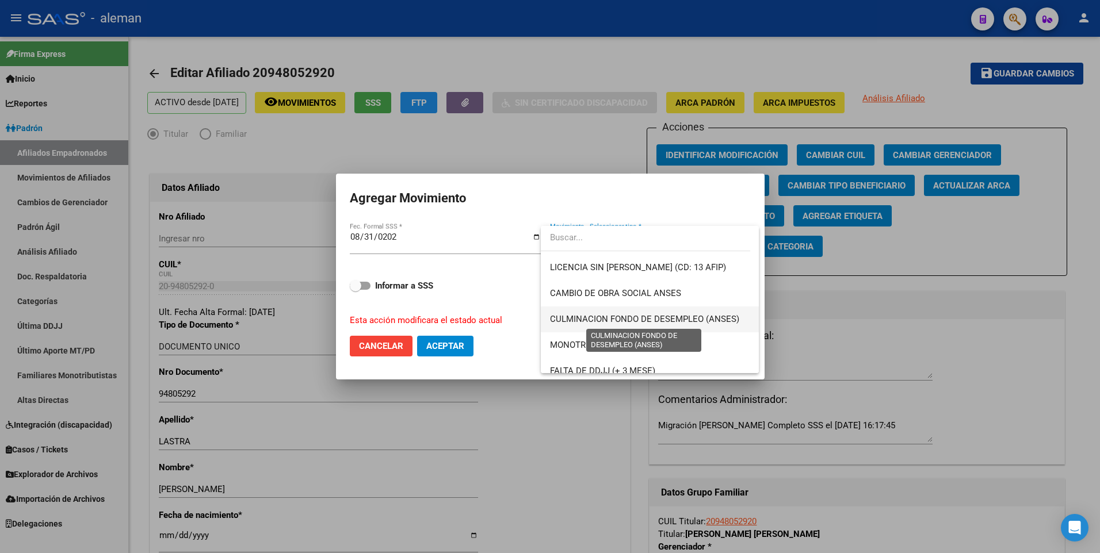
scroll to position [288, 0]
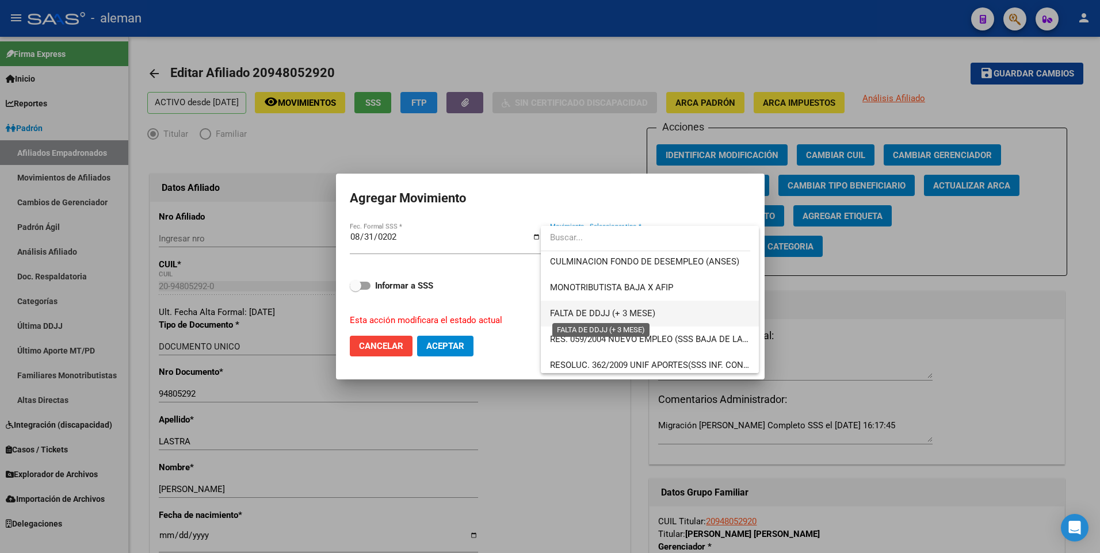
click at [607, 313] on span "FALTA DE DDJJ (+ 3 MESE)" at bounding box center [602, 313] width 105 height 10
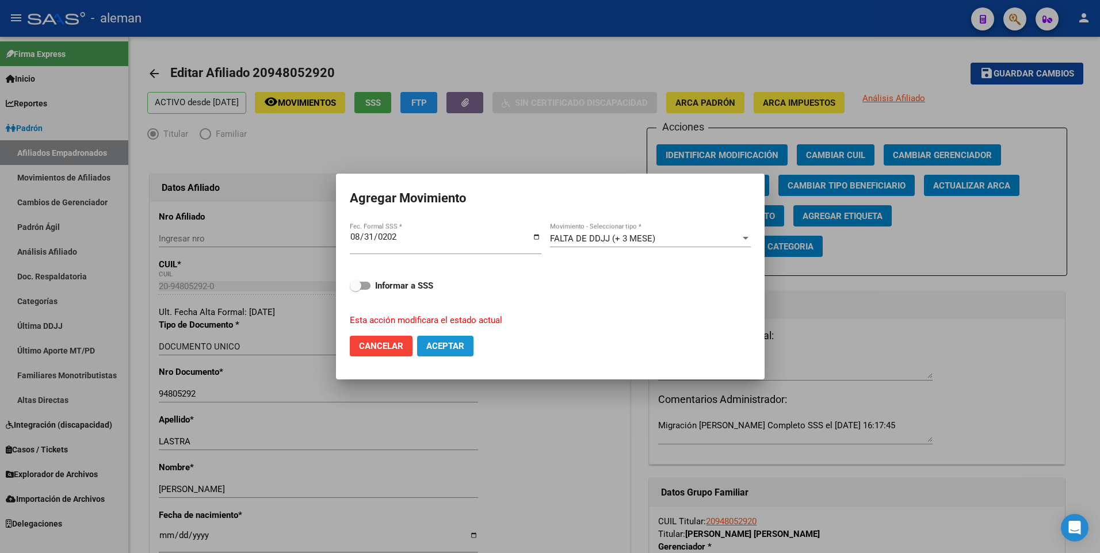
click at [440, 341] on span "Aceptar" at bounding box center [445, 346] width 38 height 10
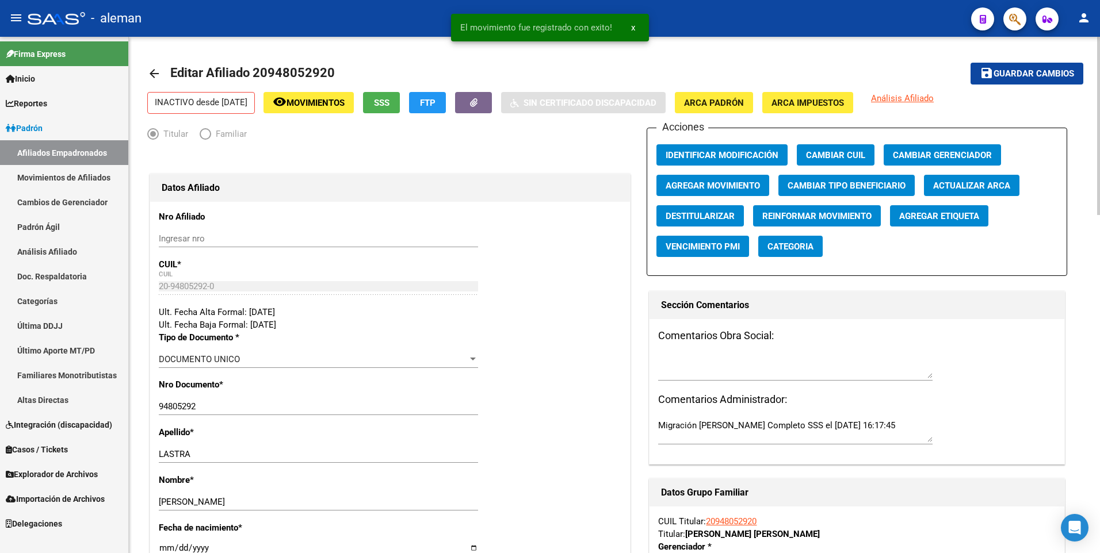
click at [151, 74] on mat-icon "arrow_back" at bounding box center [154, 74] width 14 height 14
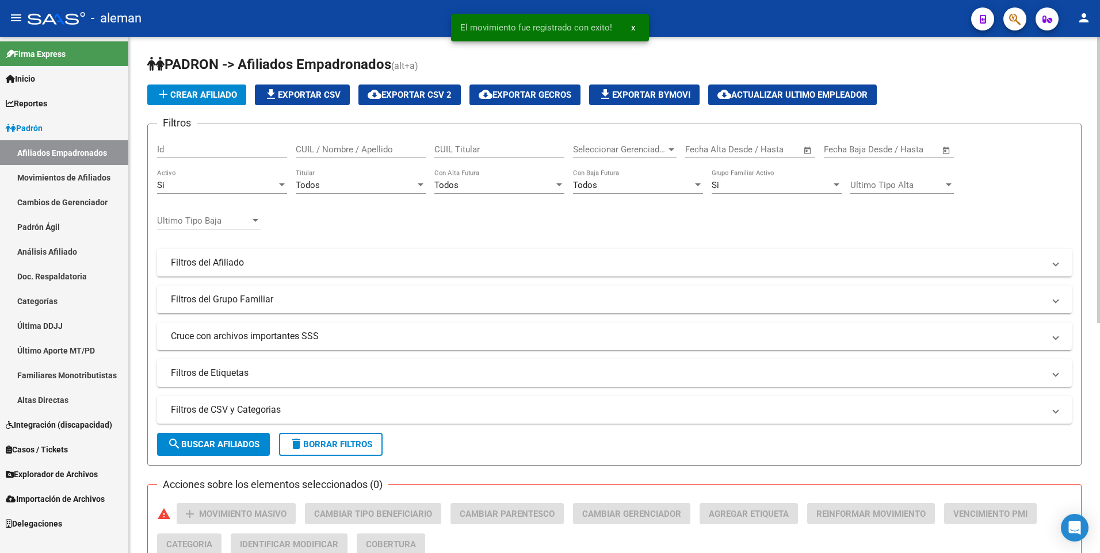
click at [949, 73] on h1 "PADRON -> Afiliados Empadronados (alt+a)" at bounding box center [614, 65] width 934 height 20
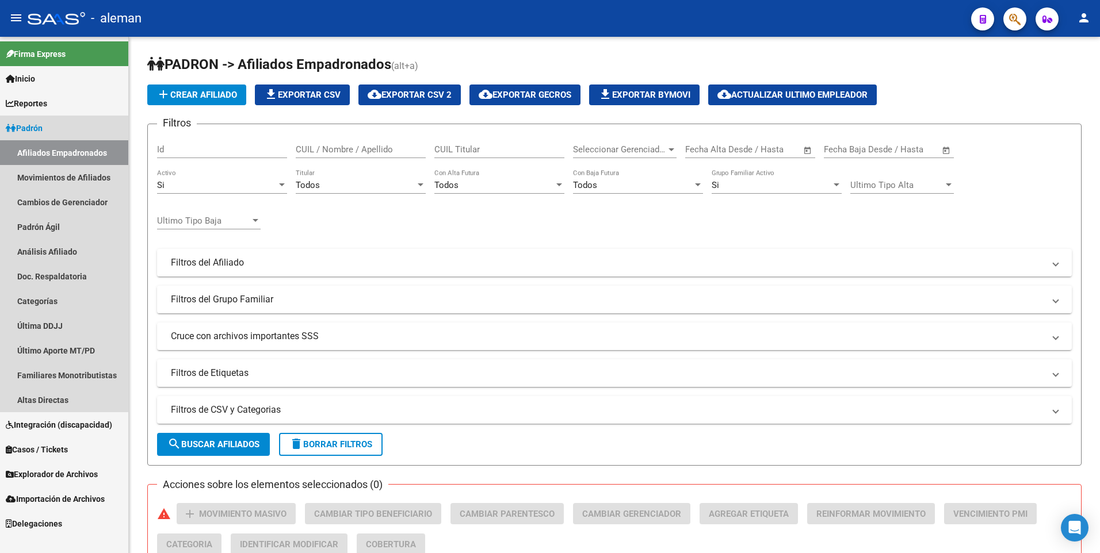
click at [45, 150] on link "Afiliados Empadronados" at bounding box center [64, 152] width 128 height 25
